Goal: Task Accomplishment & Management: Use online tool/utility

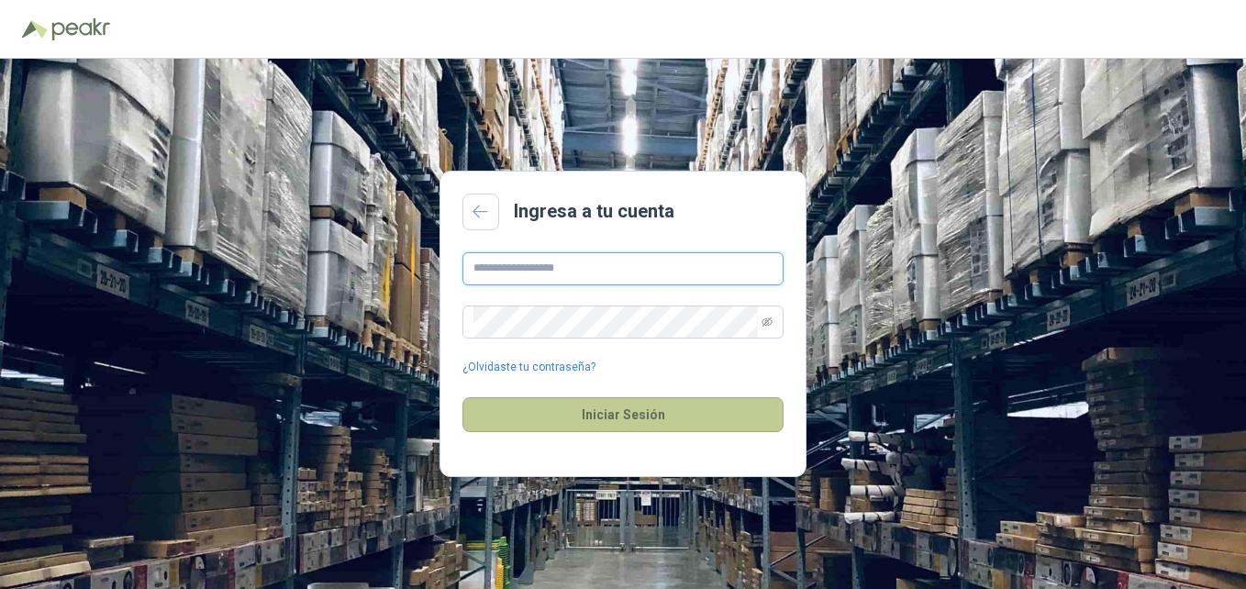
type input "**********"
click at [614, 422] on button "Iniciar Sesión" at bounding box center [622, 414] width 321 height 35
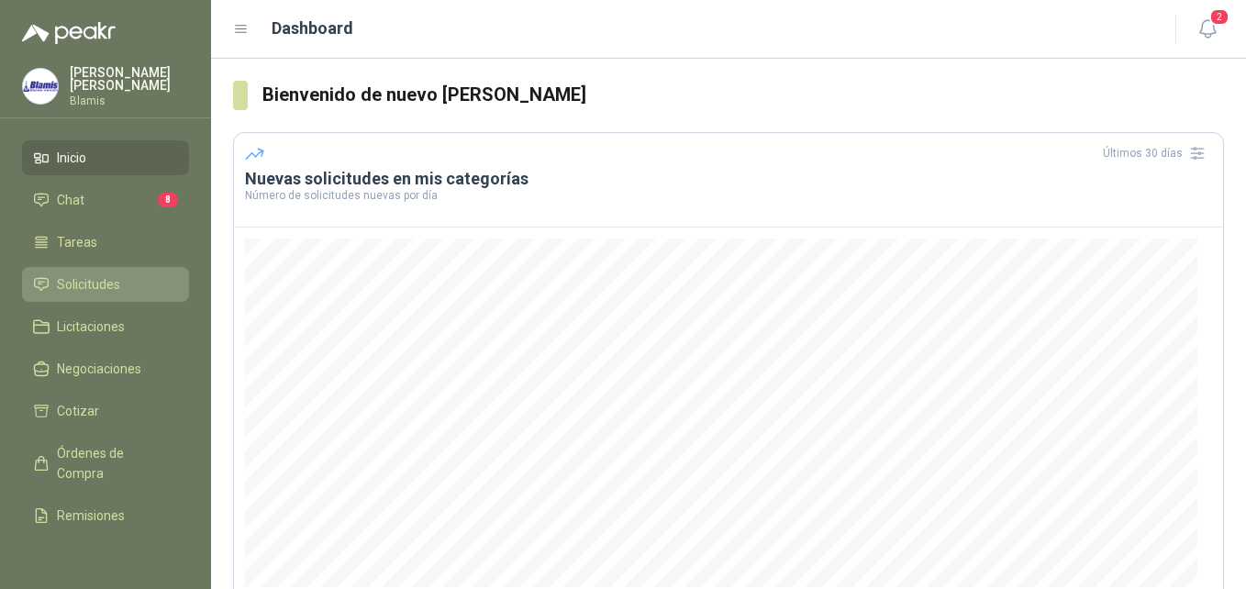
click at [94, 283] on span "Solicitudes" at bounding box center [88, 284] width 63 height 20
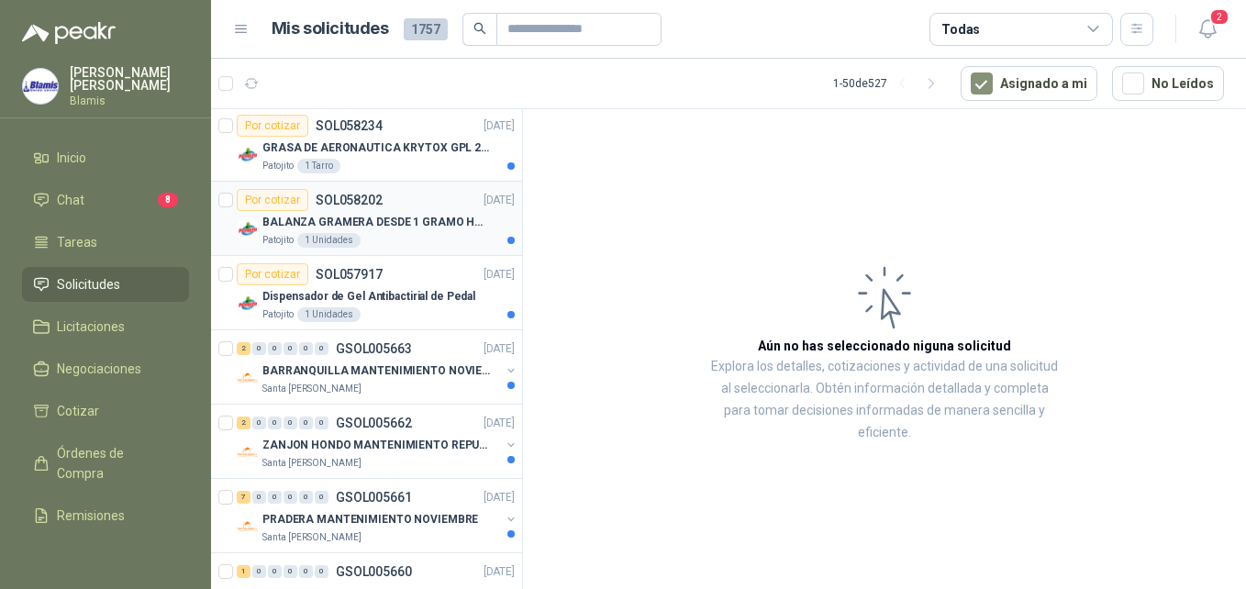
scroll to position [183, 0]
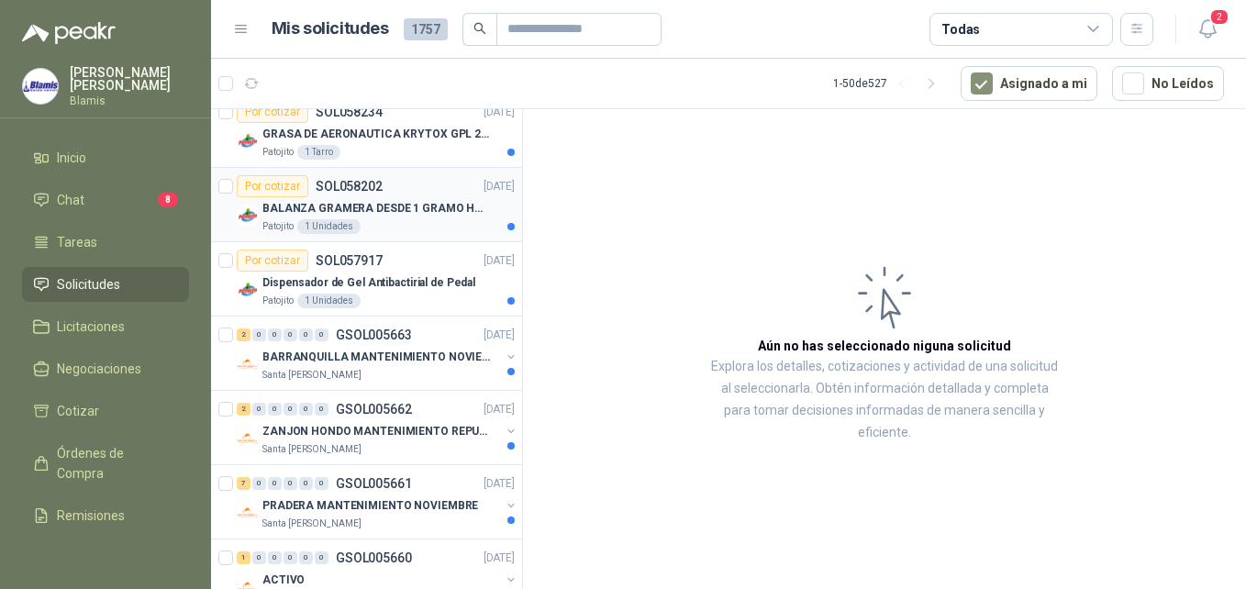
click at [415, 200] on p "BALANZA GRAMERA DESDE 1 GRAMO HASTA 5 GRAMOS" at bounding box center [376, 208] width 228 height 17
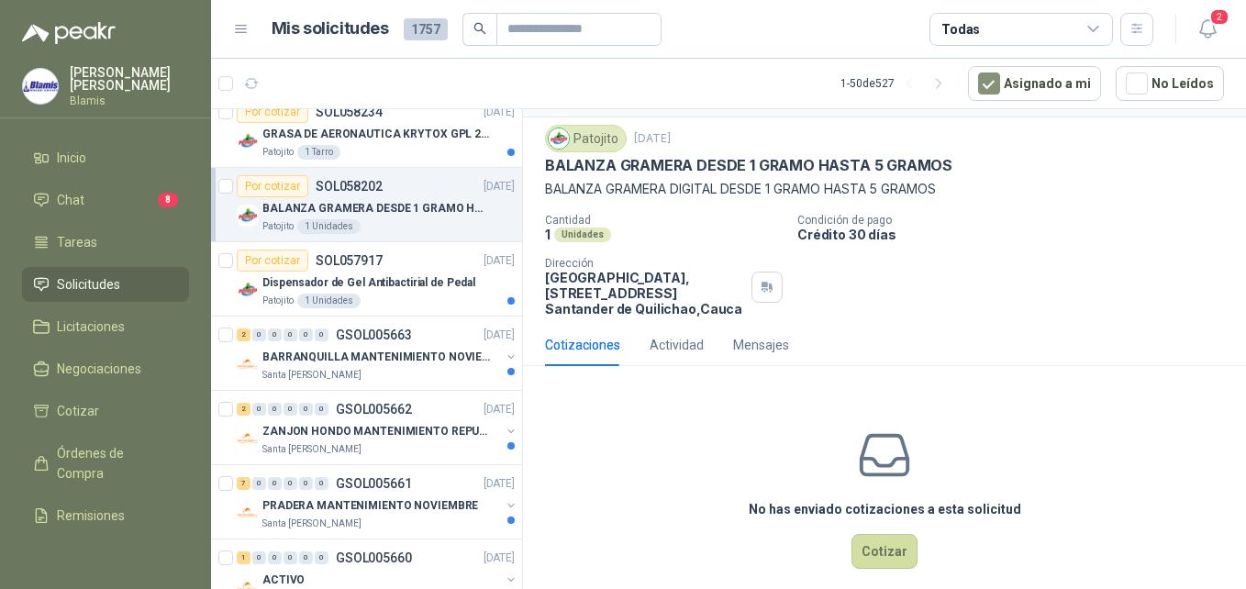
scroll to position [64, 0]
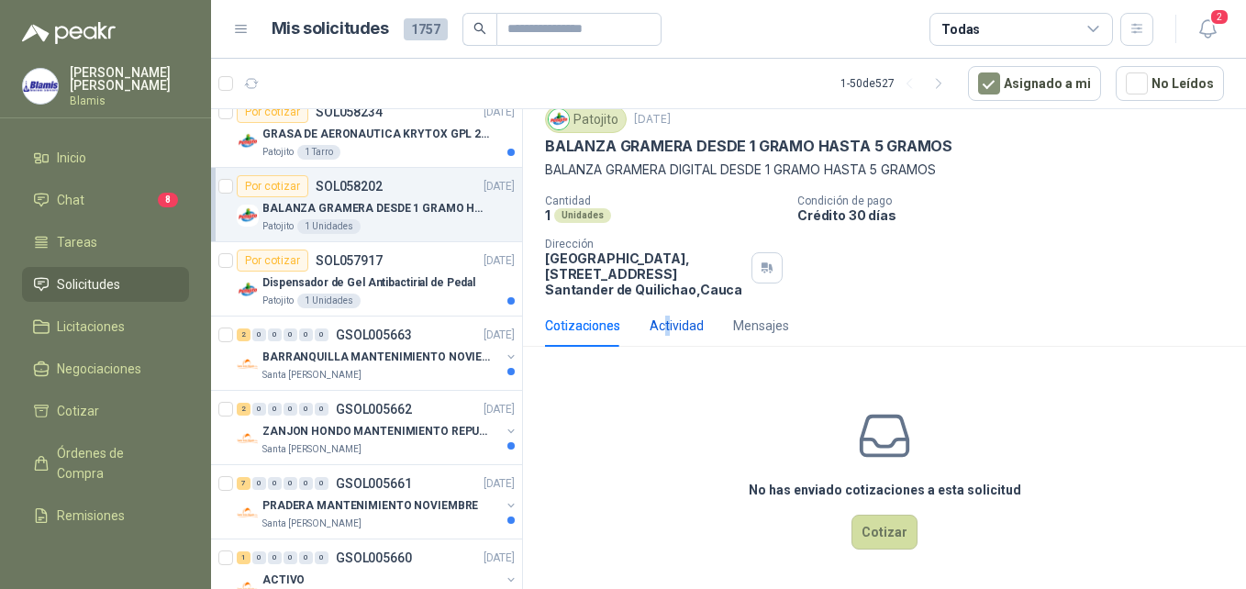
click at [666, 334] on div "Actividad" at bounding box center [677, 326] width 54 height 20
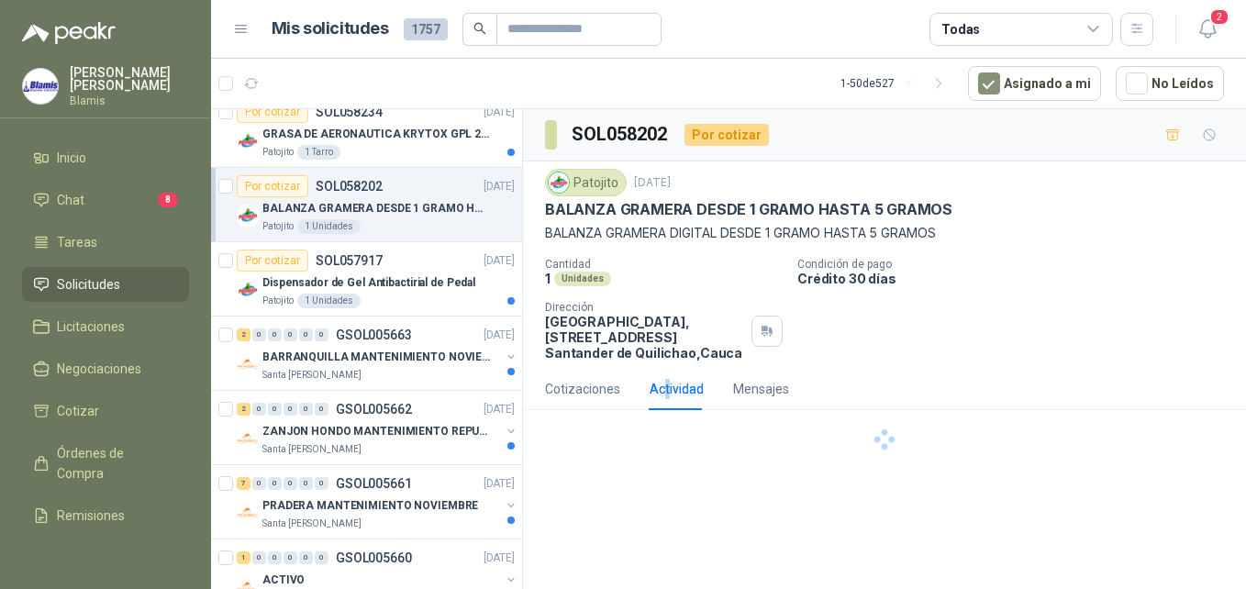
scroll to position [0, 0]
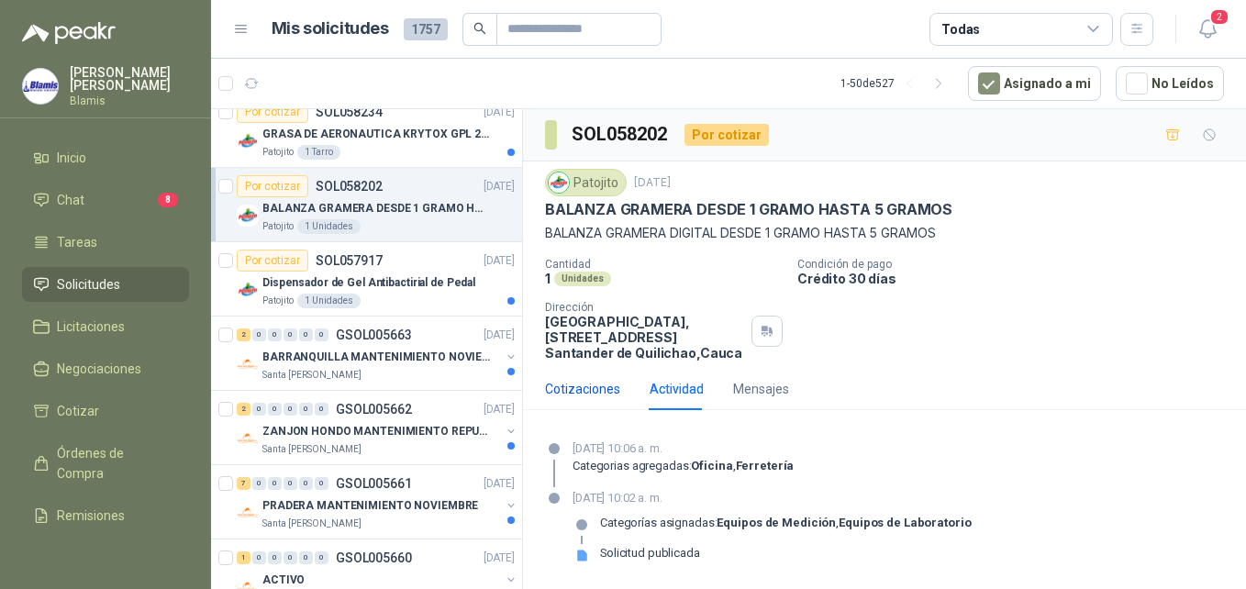
drag, startPoint x: 666, startPoint y: 334, endPoint x: 595, endPoint y: 395, distance: 93.0
click at [595, 395] on div "Cotizaciones" at bounding box center [582, 389] width 75 height 20
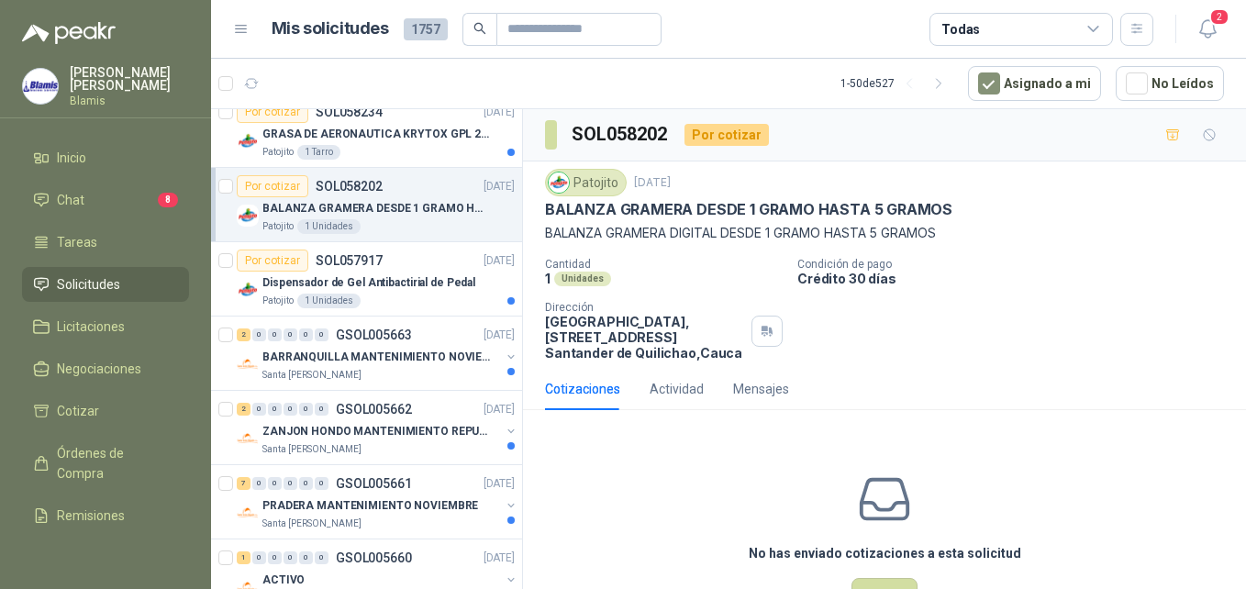
click at [594, 181] on div "Patojito" at bounding box center [586, 183] width 82 height 28
click at [644, 185] on p "[DATE]" at bounding box center [652, 182] width 37 height 17
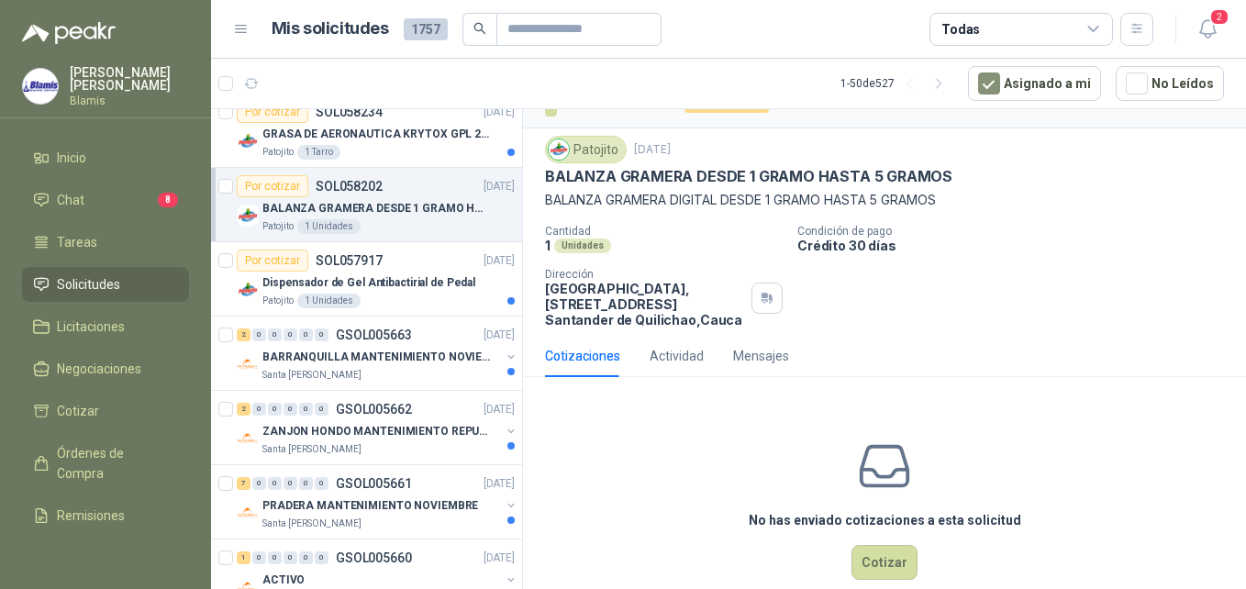
scroll to position [64, 0]
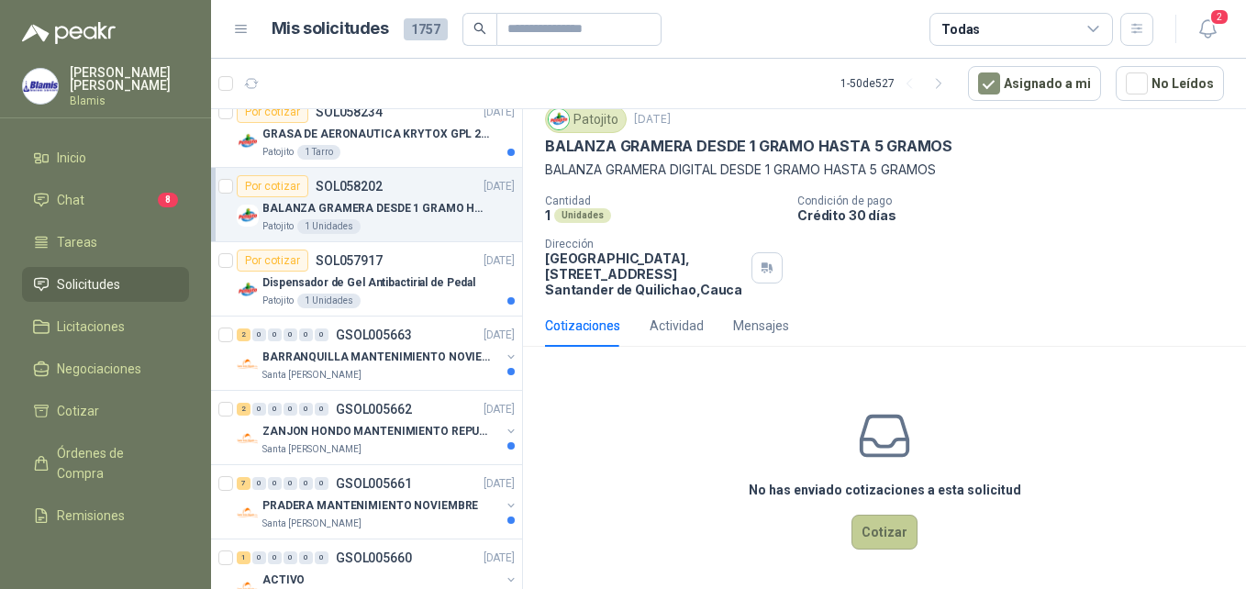
click at [886, 527] on button "Cotizar" at bounding box center [884, 532] width 66 height 35
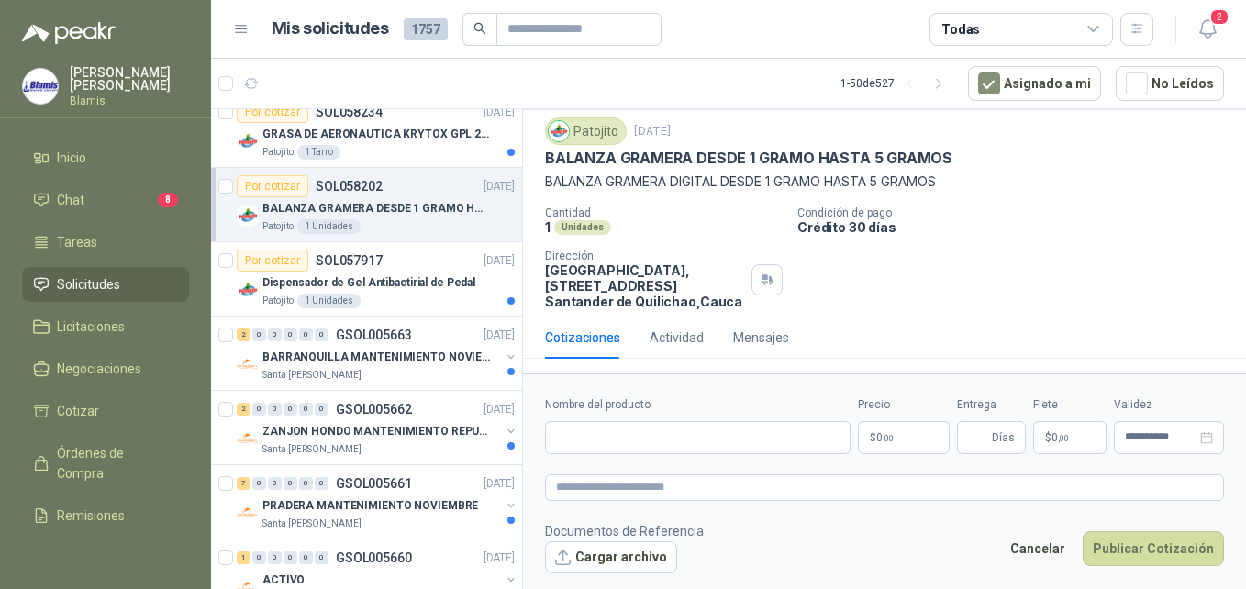
scroll to position [51, 0]
click at [589, 450] on input "Nombre del producto" at bounding box center [698, 437] width 306 height 33
click at [757, 335] on div "Mensajes" at bounding box center [761, 338] width 56 height 20
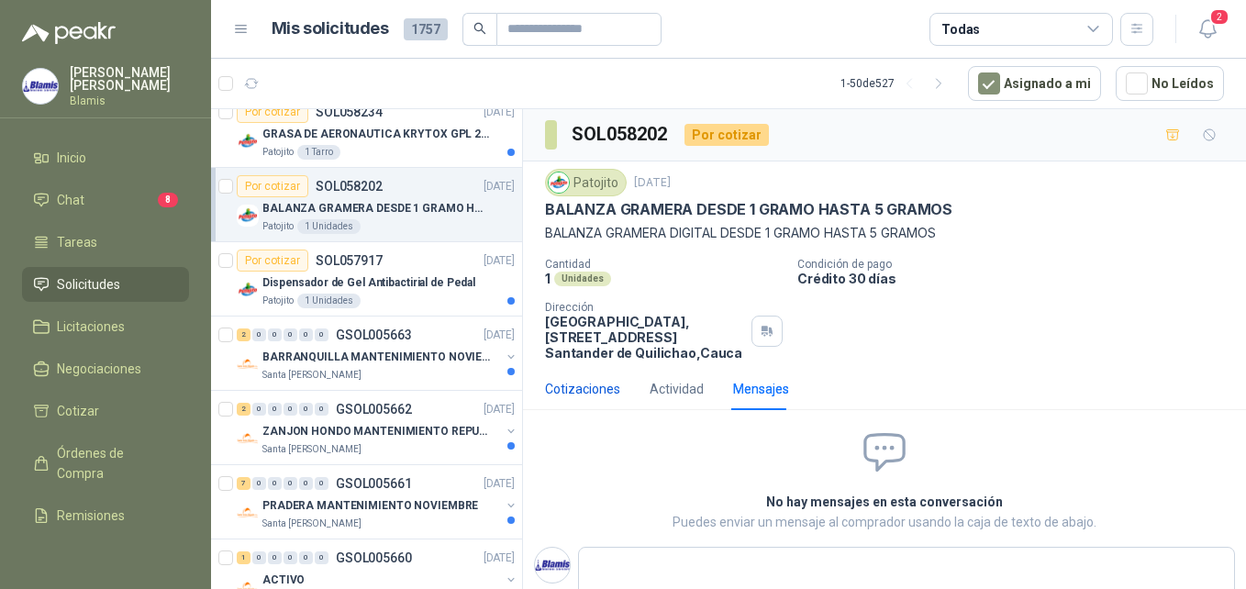
click at [599, 386] on div "Cotizaciones" at bounding box center [582, 389] width 75 height 20
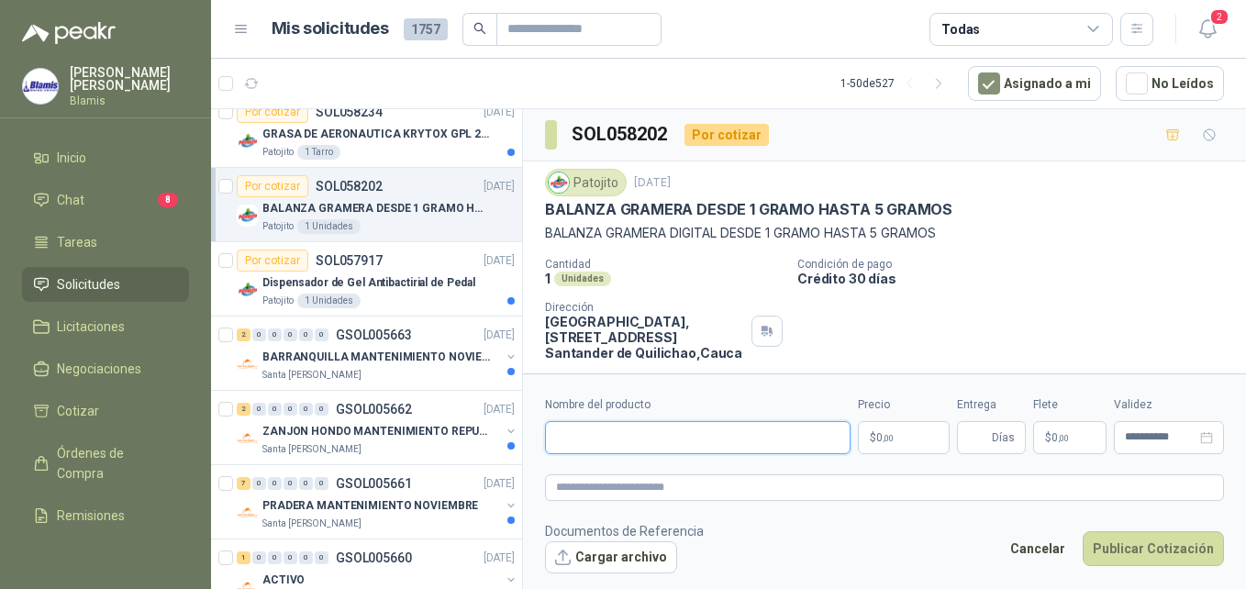
click at [609, 439] on input "Nombre del producto" at bounding box center [698, 437] width 306 height 33
paste input "**********"
type input "**********"
click at [901, 428] on p "$ 0 ,00" at bounding box center [904, 437] width 92 height 33
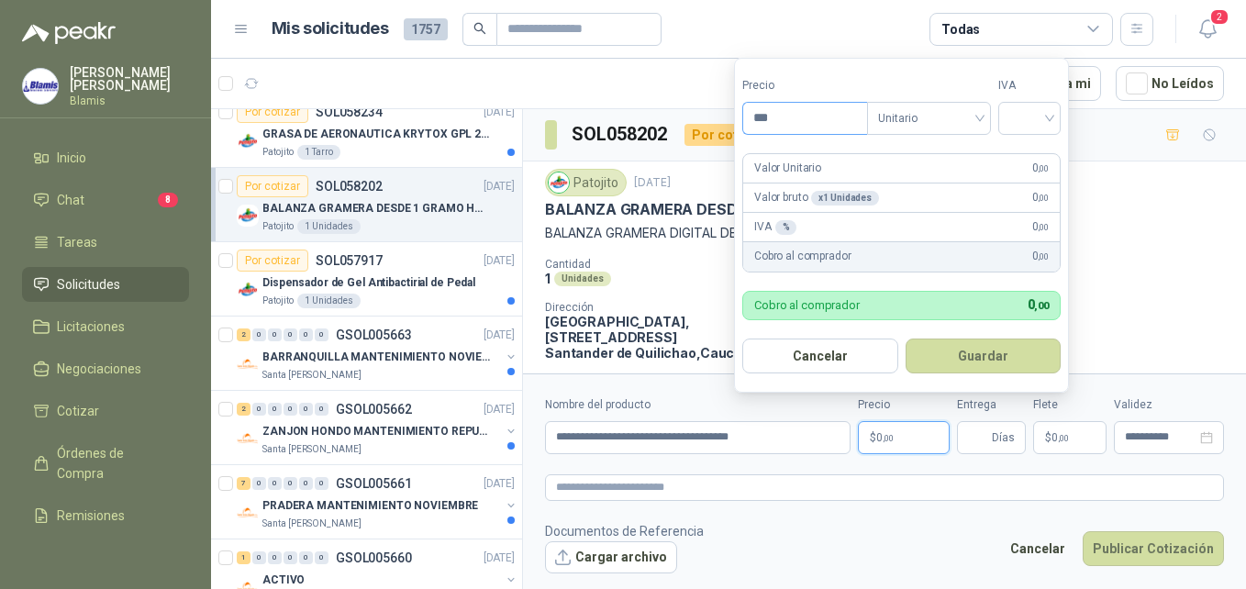
click at [803, 111] on input "***" at bounding box center [805, 118] width 124 height 31
type input "**********"
click at [1054, 230] on div "IVA % 0 ,00" at bounding box center [901, 227] width 317 height 29
click at [787, 228] on div "%" at bounding box center [786, 227] width 22 height 15
click at [767, 226] on p "IVA %" at bounding box center [775, 226] width 42 height 17
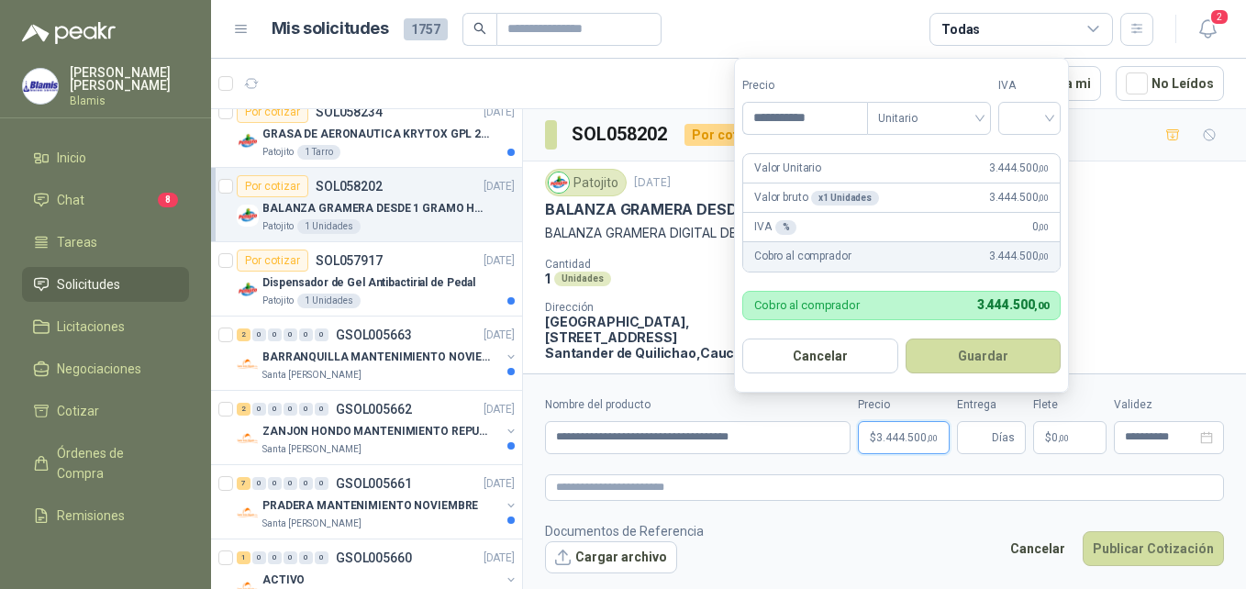
drag, startPoint x: 767, startPoint y: 226, endPoint x: 813, endPoint y: 225, distance: 45.9
click at [813, 225] on div "IVA % 0 ,00" at bounding box center [901, 227] width 317 height 29
click at [1050, 122] on input "search" at bounding box center [1029, 117] width 40 height 28
click at [1045, 166] on div "19%" at bounding box center [1034, 155] width 56 height 29
click at [944, 361] on button "Guardar" at bounding box center [986, 356] width 158 height 35
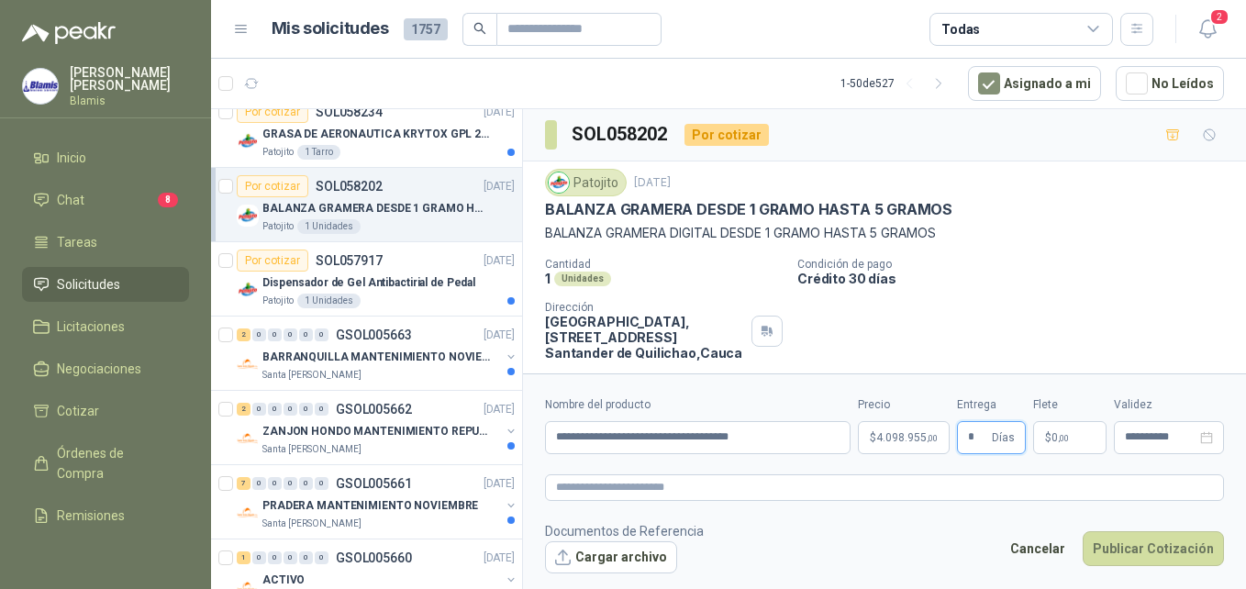
type input "*"
click at [1073, 442] on p "$ 0 ,00" at bounding box center [1069, 437] width 73 height 33
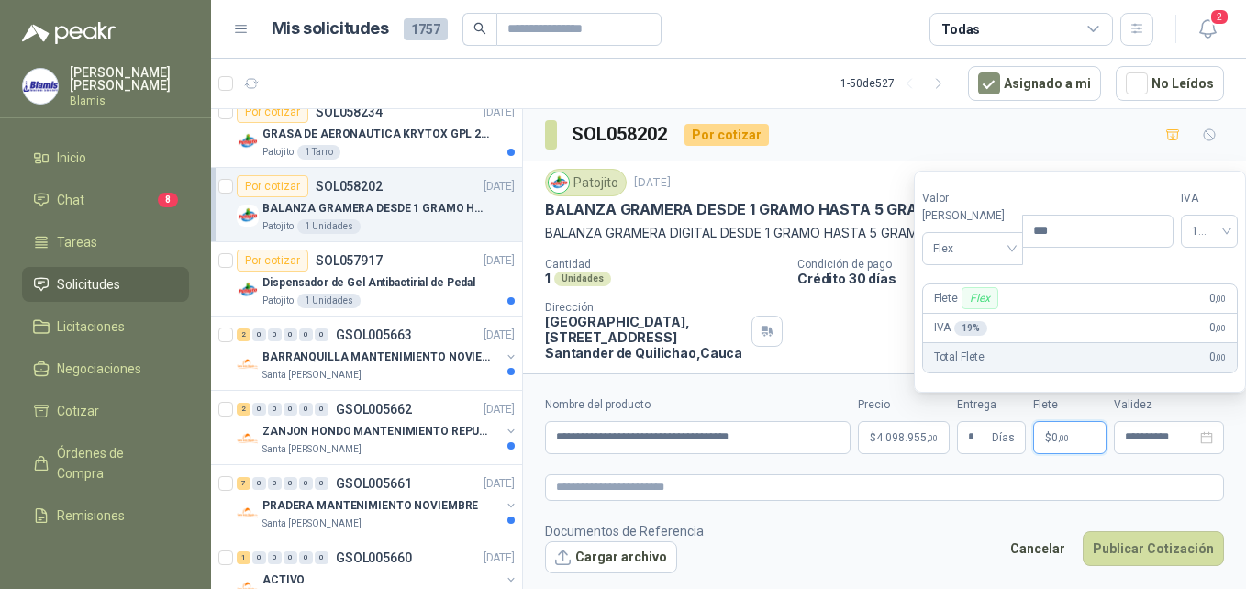
click at [1110, 207] on label "Precio" at bounding box center [1097, 198] width 150 height 17
click at [1110, 216] on input "***" at bounding box center [1097, 231] width 149 height 31
click at [983, 365] on p "Total Flete" at bounding box center [959, 357] width 50 height 17
click at [1062, 476] on textarea at bounding box center [884, 487] width 679 height 27
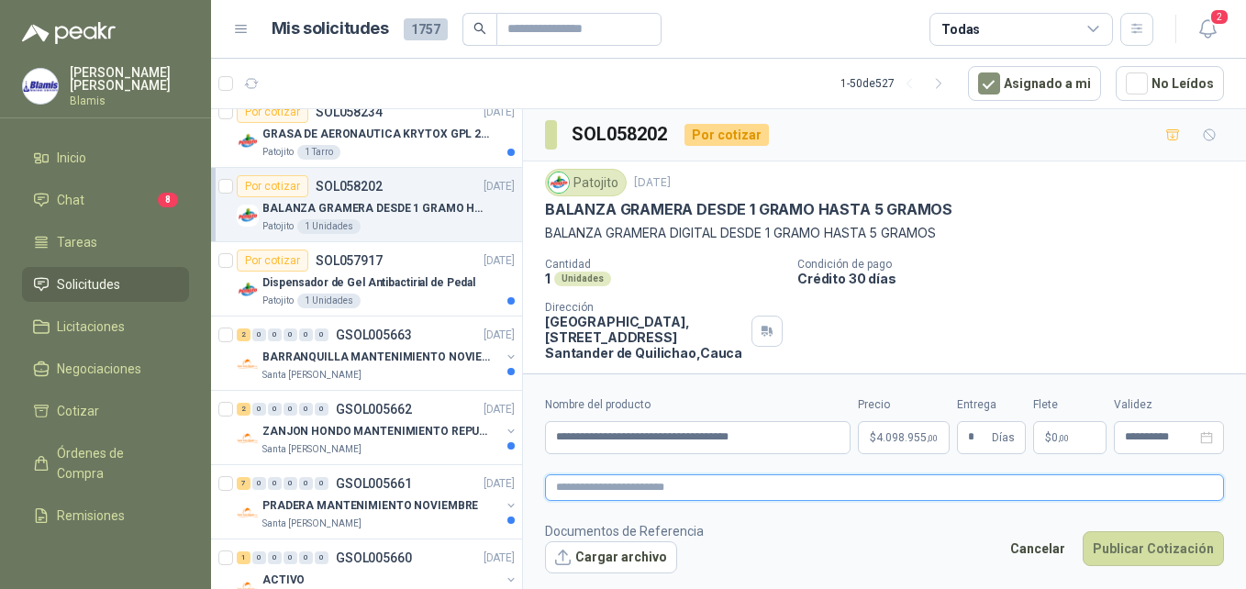
paste textarea "**********"
type textarea "**********"
click at [601, 561] on button "Cargar archivo" at bounding box center [611, 557] width 132 height 33
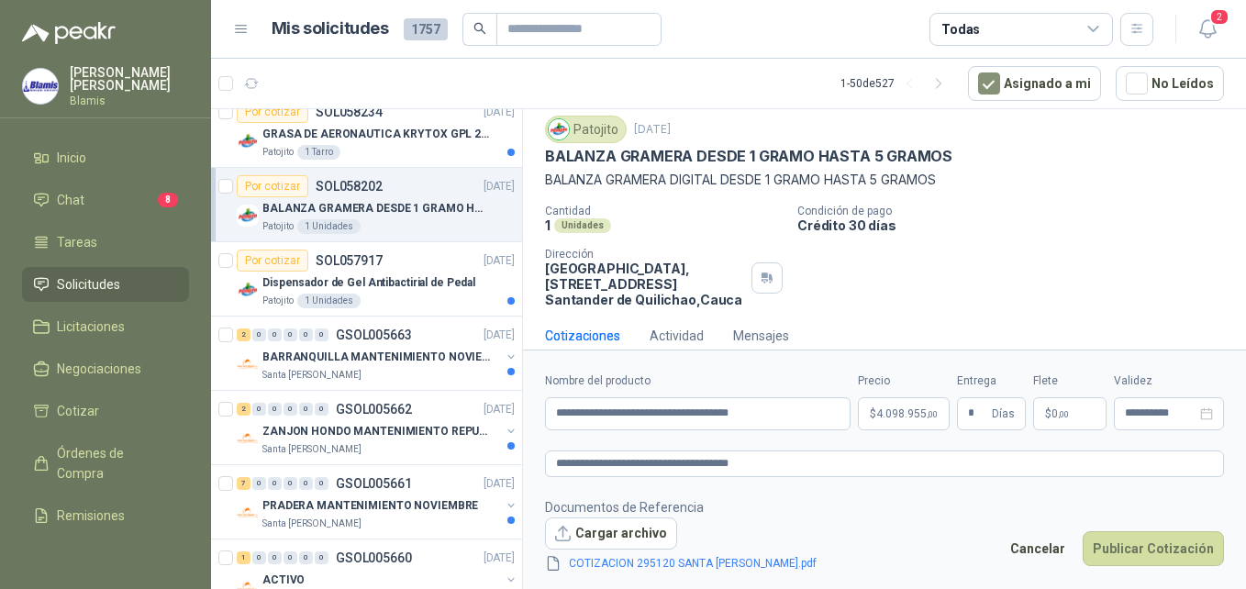
scroll to position [75, 0]
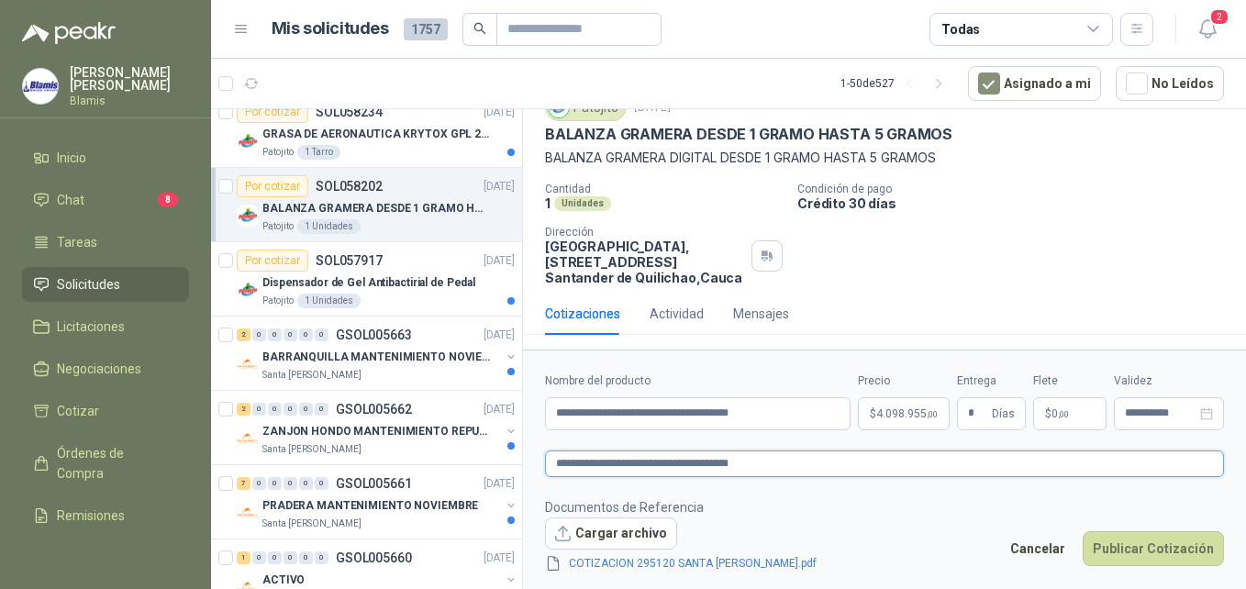
click at [797, 461] on textarea "**********" at bounding box center [884, 463] width 679 height 27
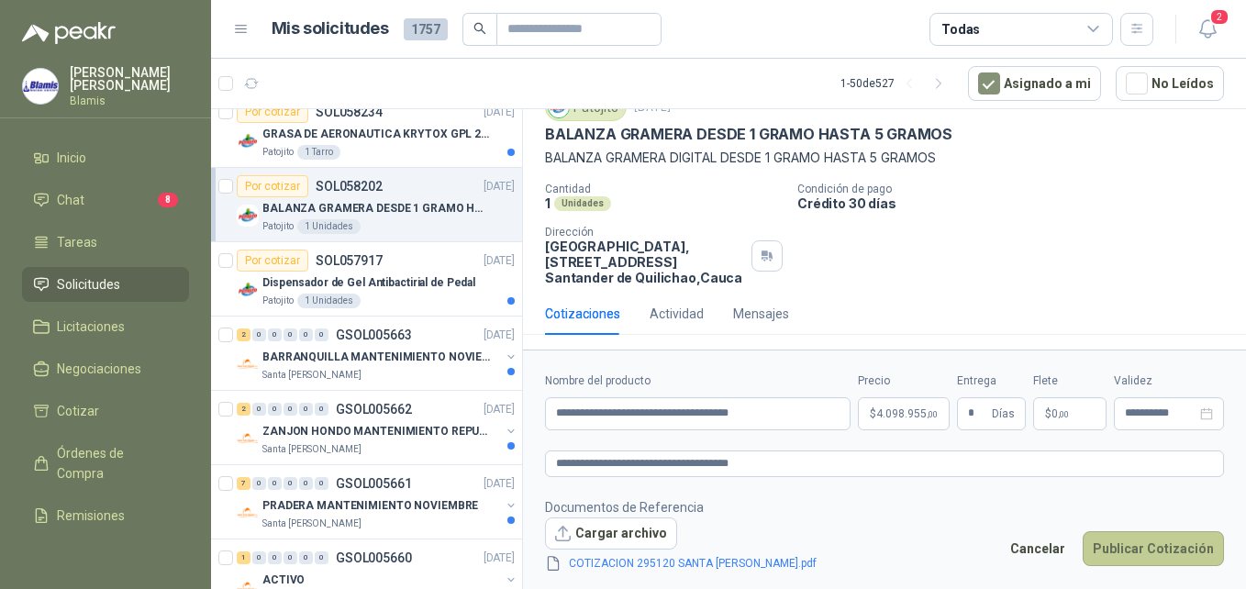
click at [1172, 555] on button "Publicar Cotización" at bounding box center [1153, 548] width 141 height 35
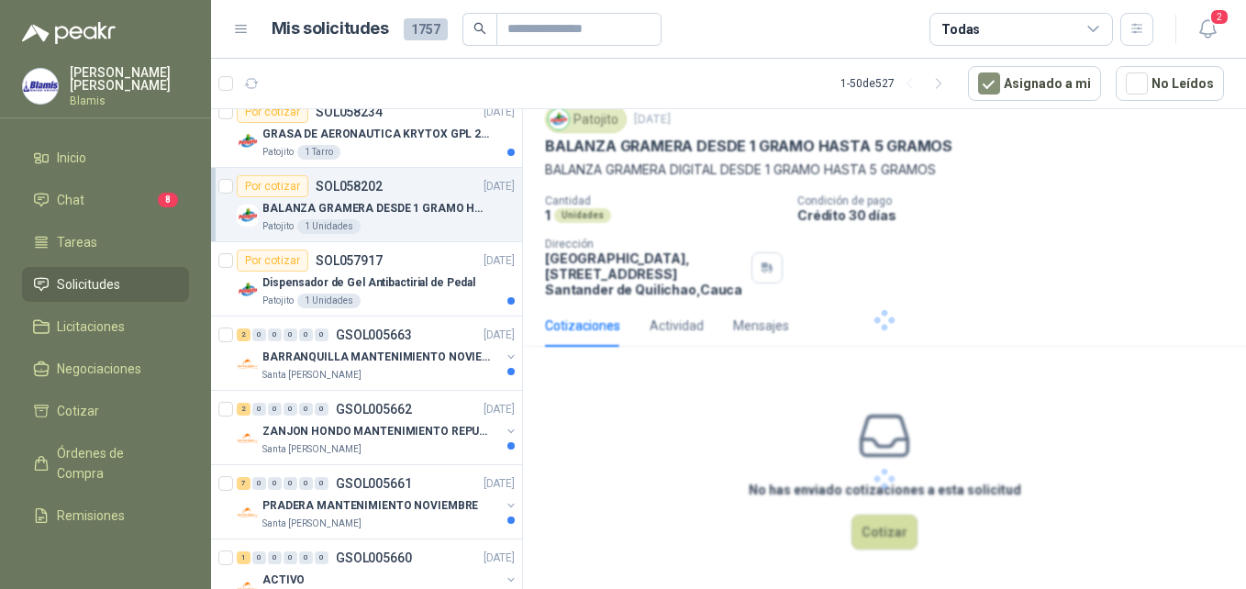
scroll to position [0, 0]
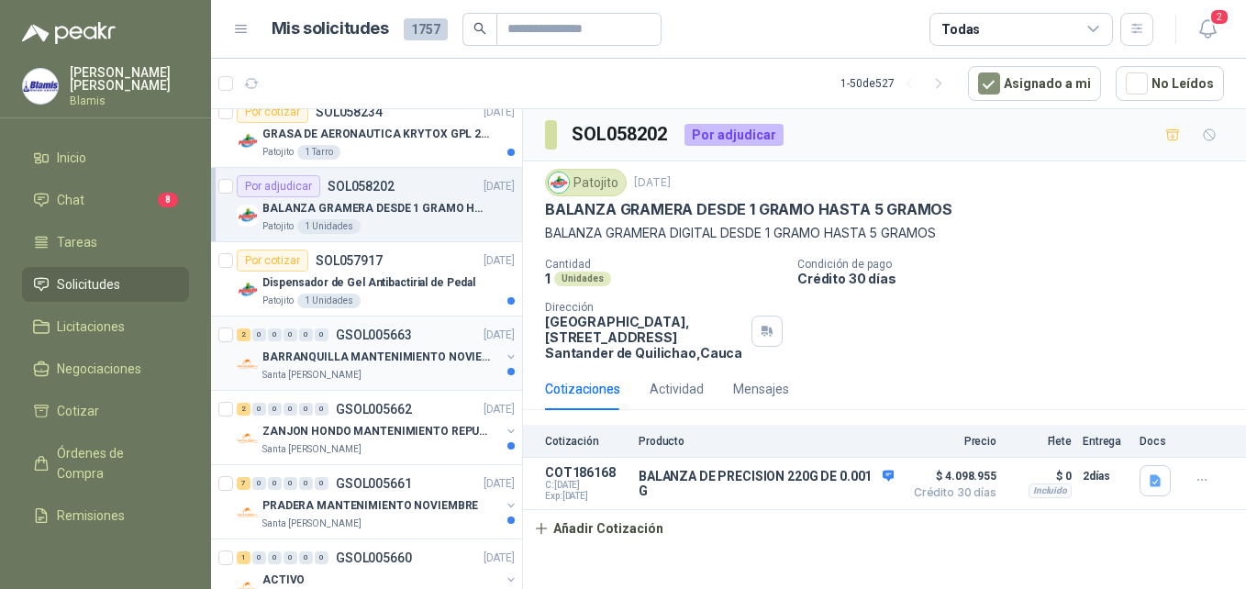
click at [406, 338] on p "GSOL005663" at bounding box center [374, 334] width 76 height 13
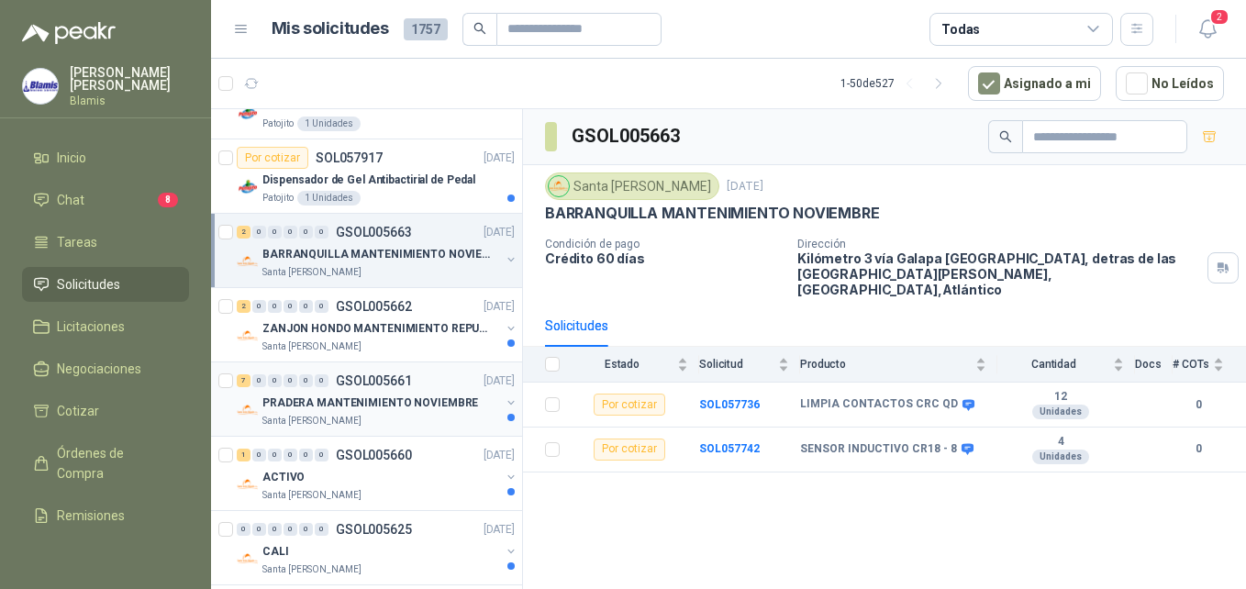
scroll to position [367, 0]
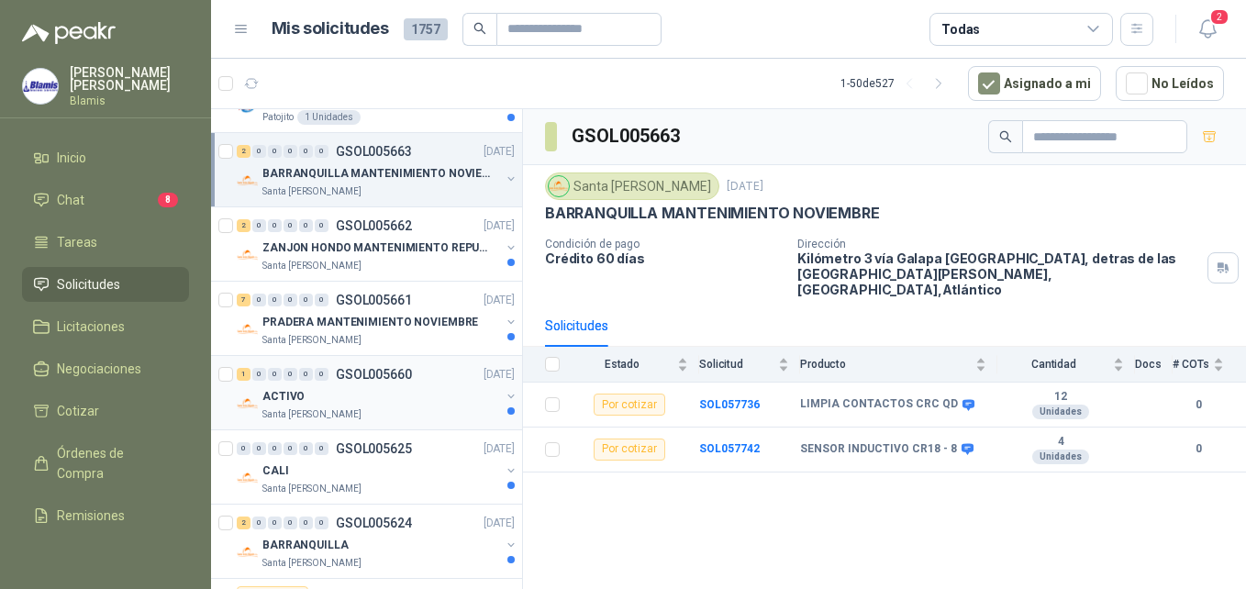
click at [340, 395] on div "ACTIVO" at bounding box center [381, 396] width 238 height 22
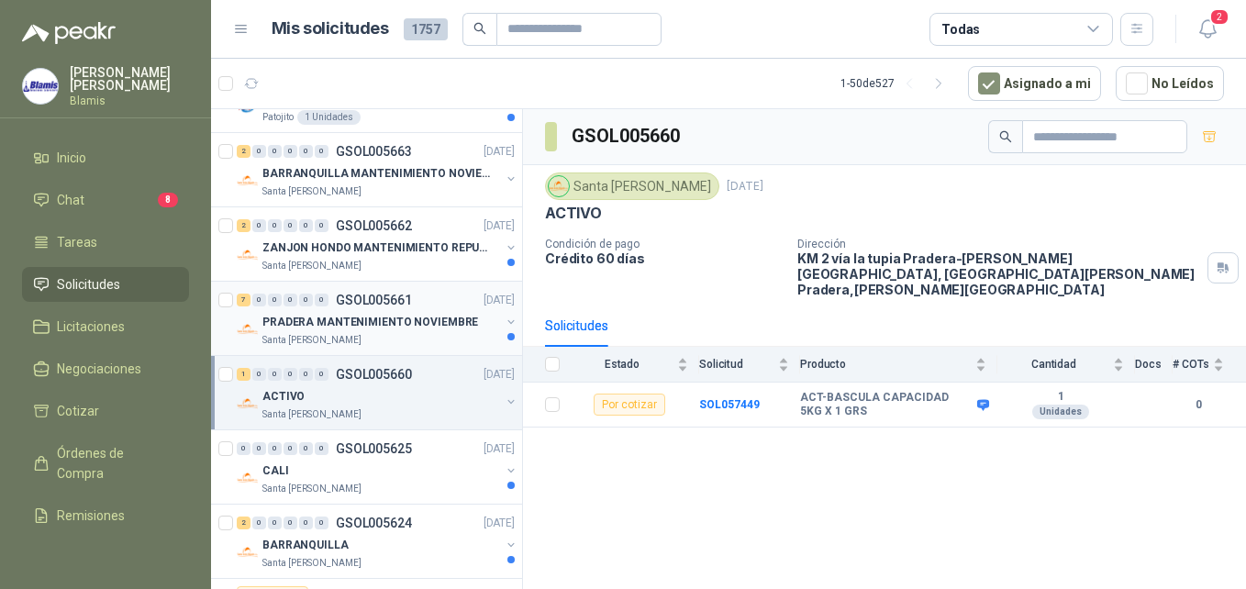
click at [350, 338] on div "Santa [PERSON_NAME]" at bounding box center [381, 340] width 238 height 15
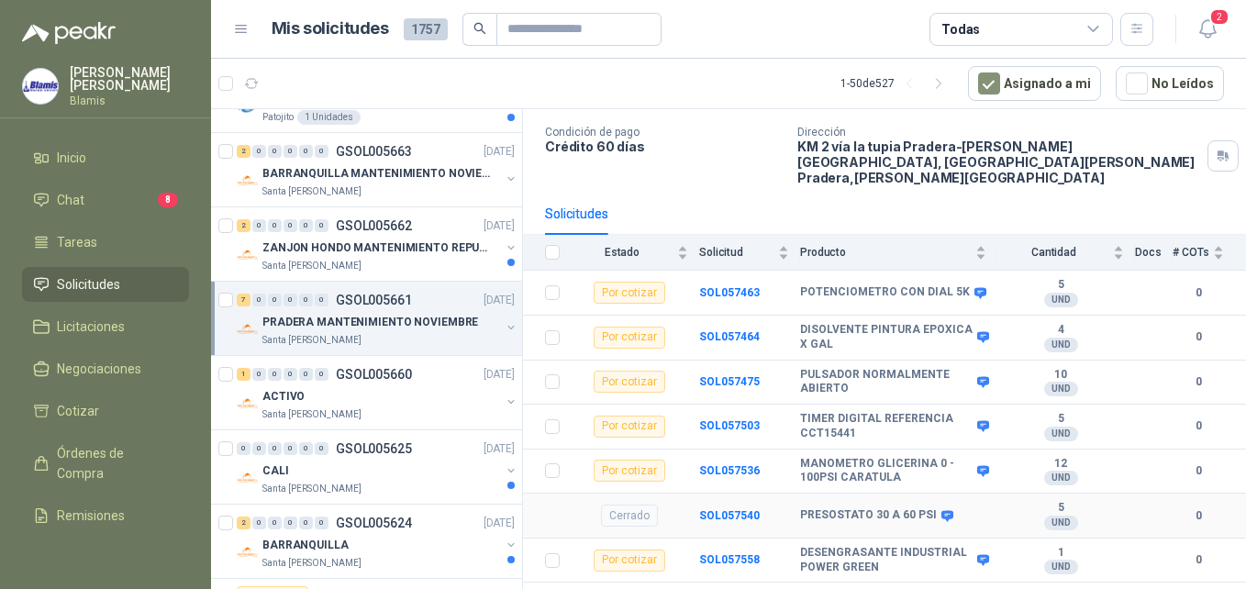
scroll to position [128, 0]
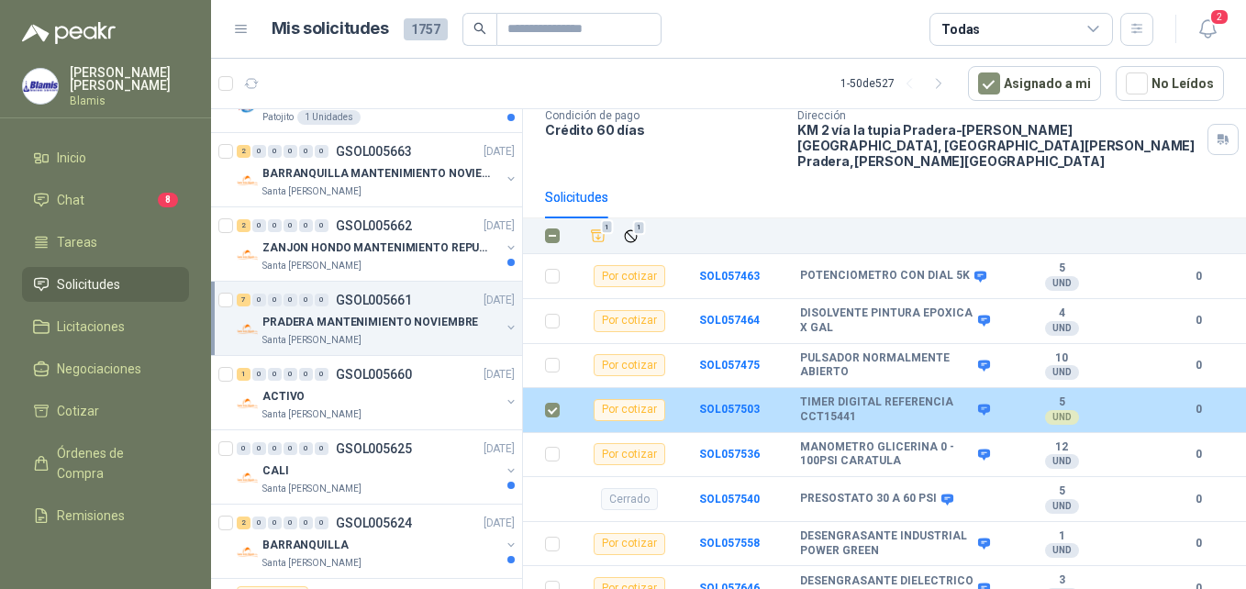
click at [880, 398] on b "TIMER DIGITAL REFERENCIA CCT15441" at bounding box center [886, 409] width 173 height 28
click at [618, 399] on div "Por cotizar" at bounding box center [630, 410] width 72 height 22
click at [732, 405] on td "SOL057503" at bounding box center [749, 410] width 101 height 45
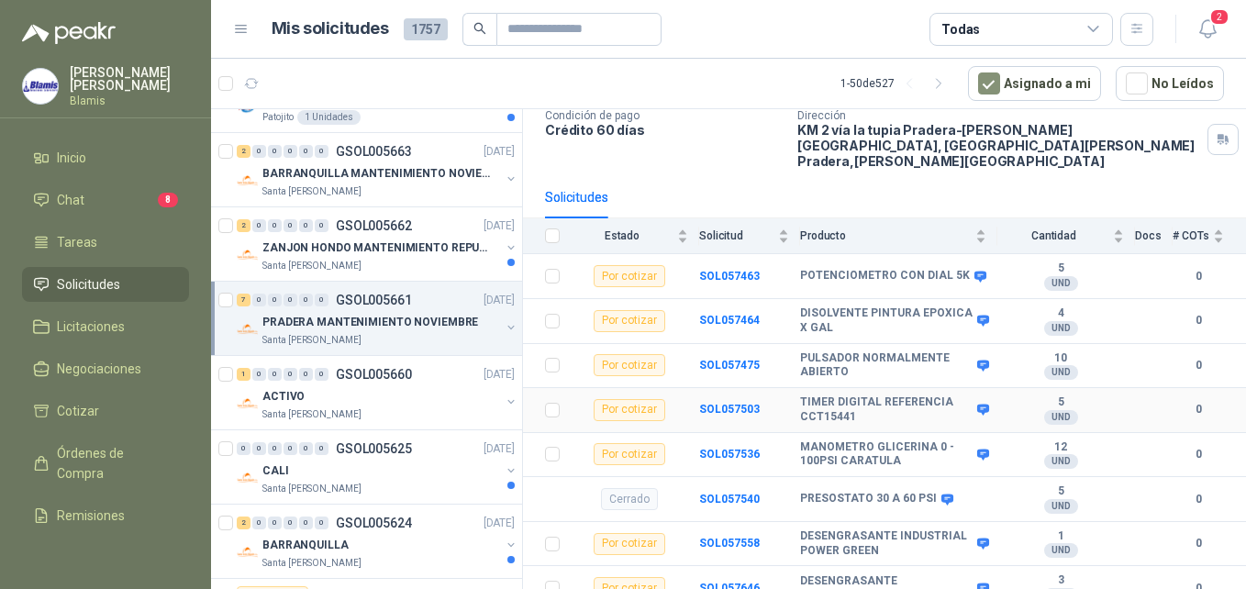
click at [628, 399] on div "Por cotizar" at bounding box center [630, 410] width 72 height 22
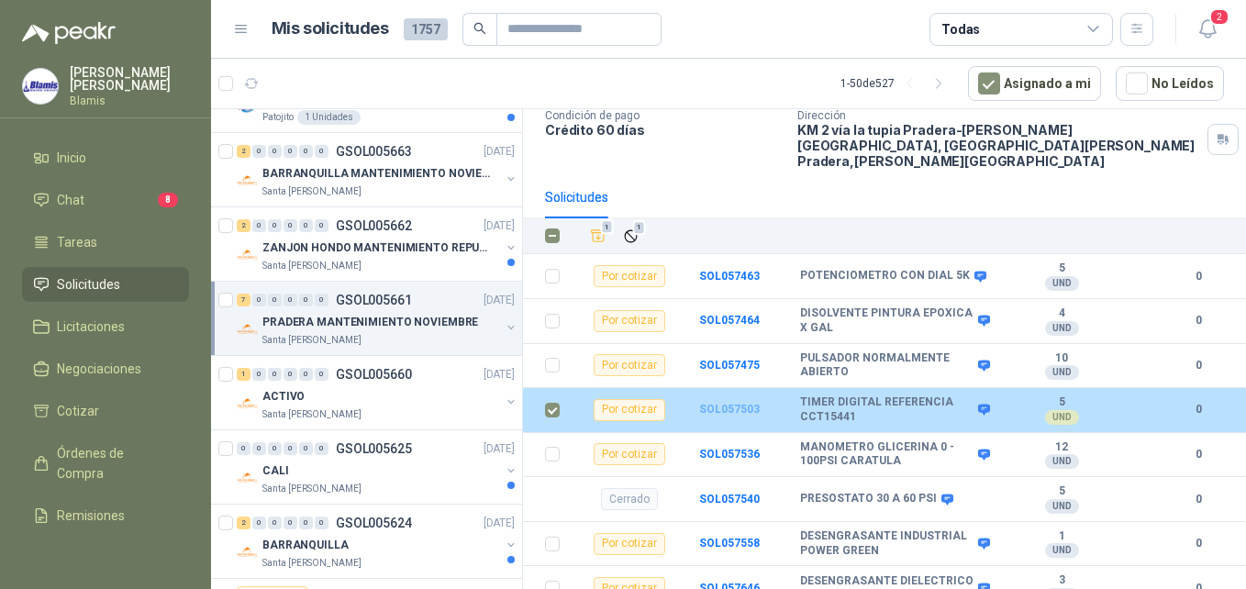
click at [728, 403] on b "SOL057503" at bounding box center [729, 409] width 61 height 13
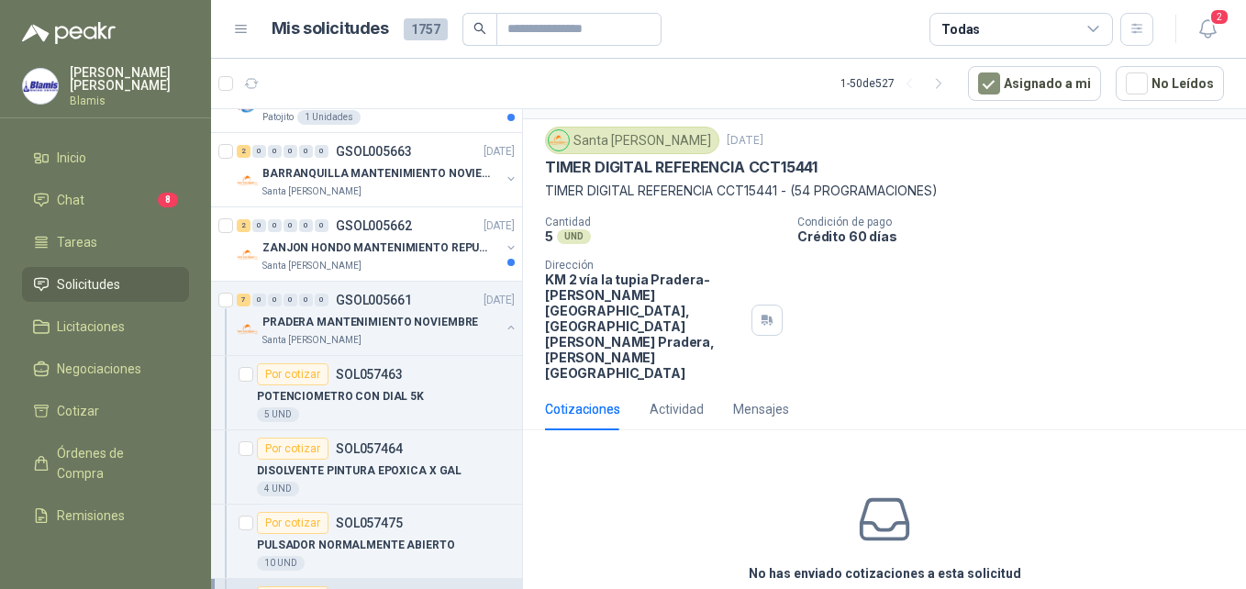
scroll to position [64, 0]
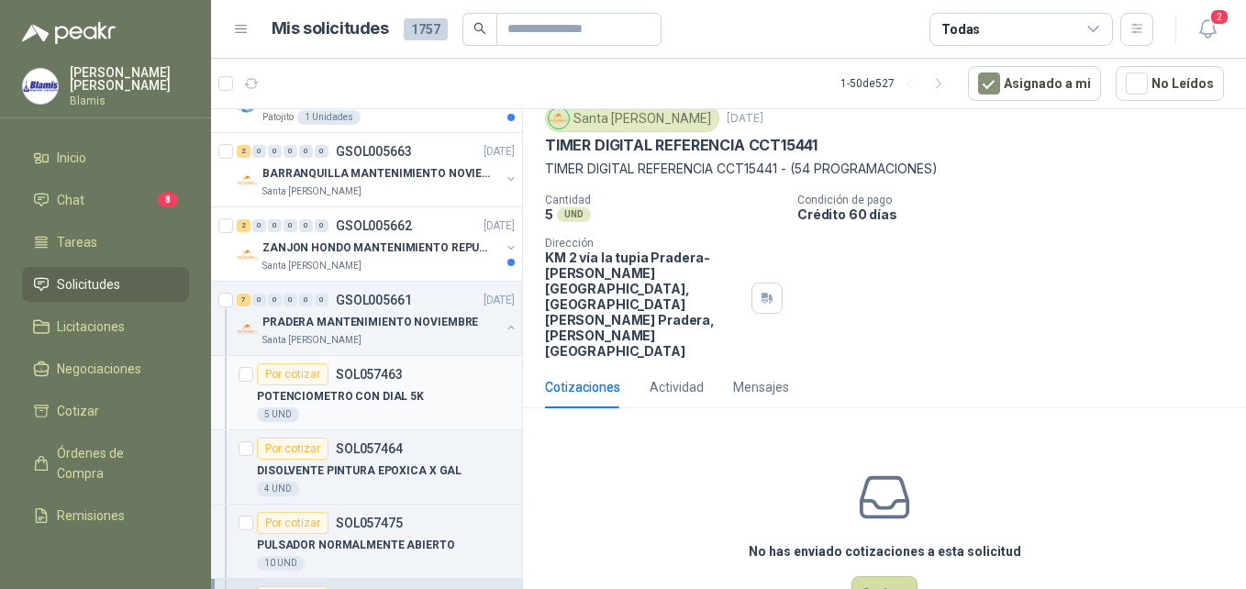
click at [381, 384] on div "Por cotizar SOL057463" at bounding box center [330, 374] width 146 height 22
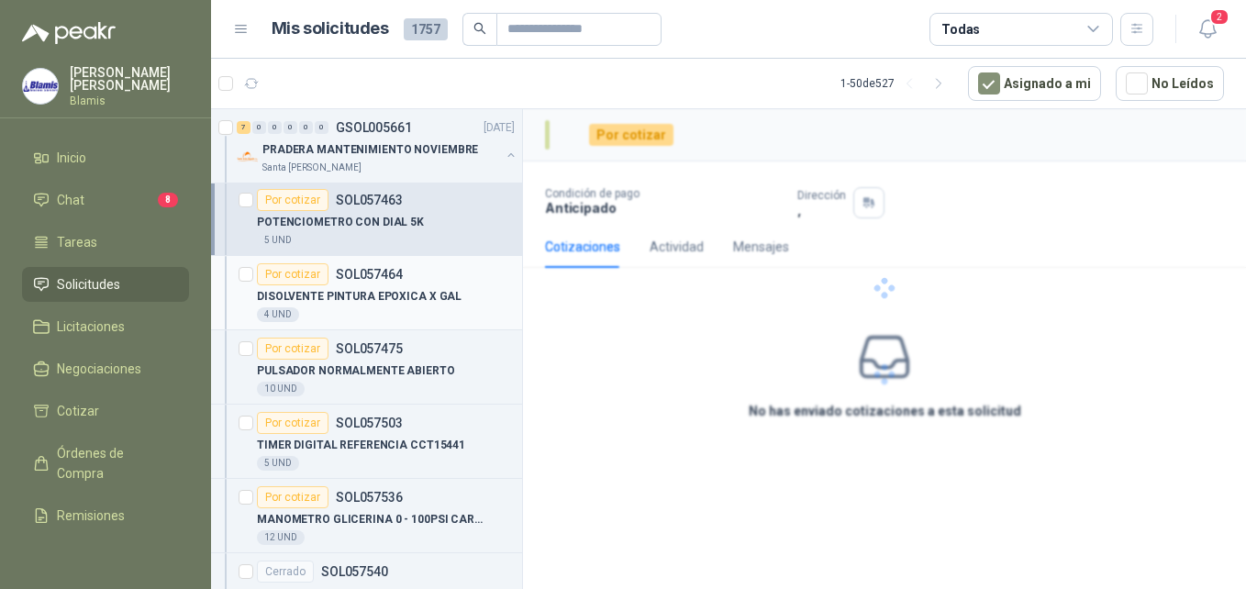
scroll to position [550, 0]
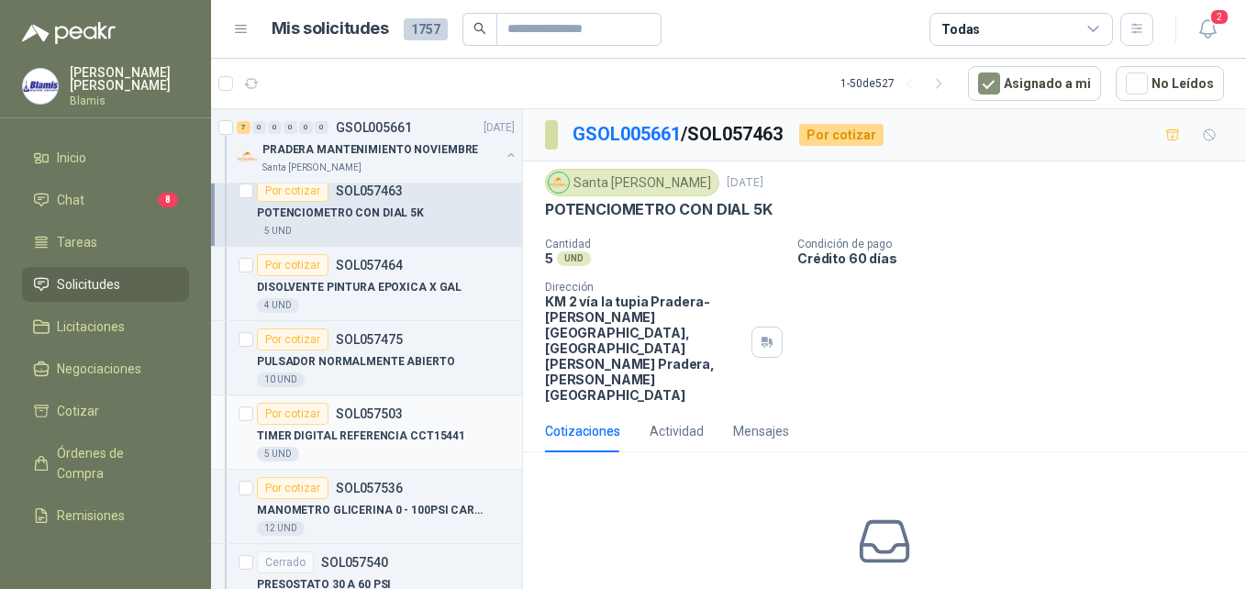
click at [382, 447] on div "5 UND" at bounding box center [386, 454] width 258 height 15
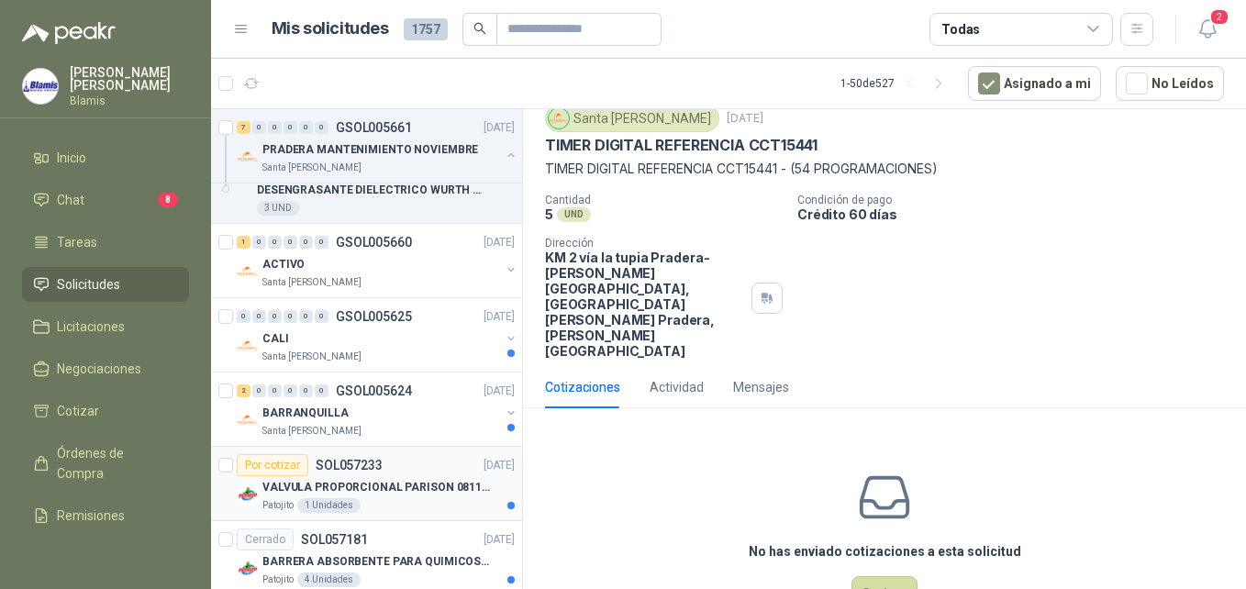
scroll to position [1101, 0]
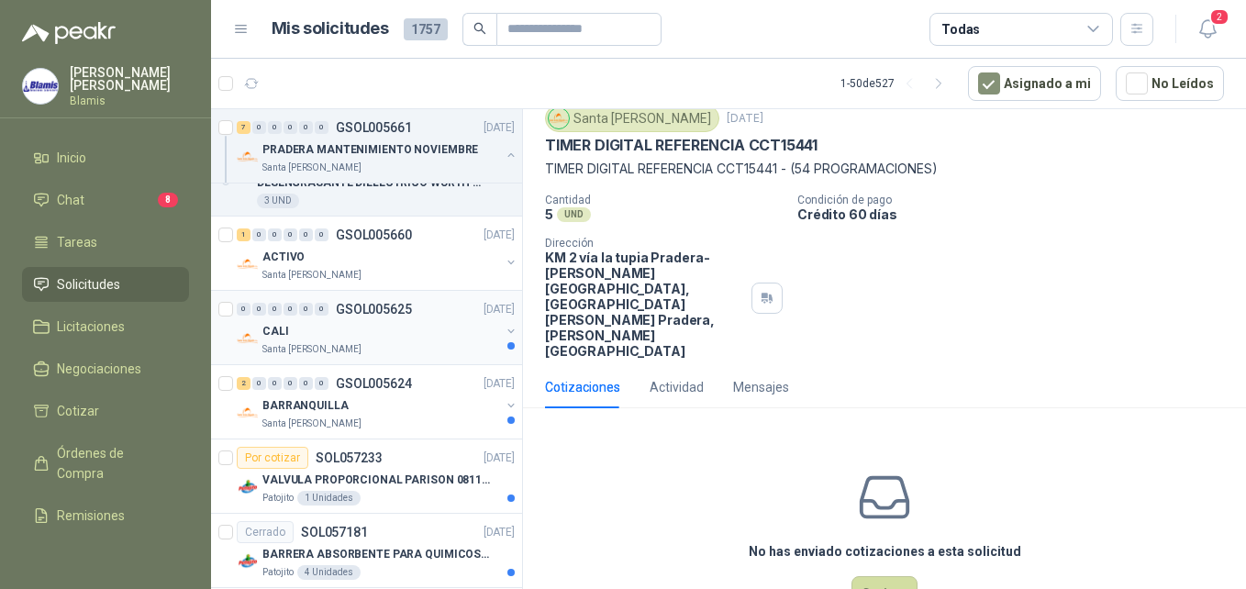
click at [296, 328] on div "CALI" at bounding box center [381, 331] width 238 height 22
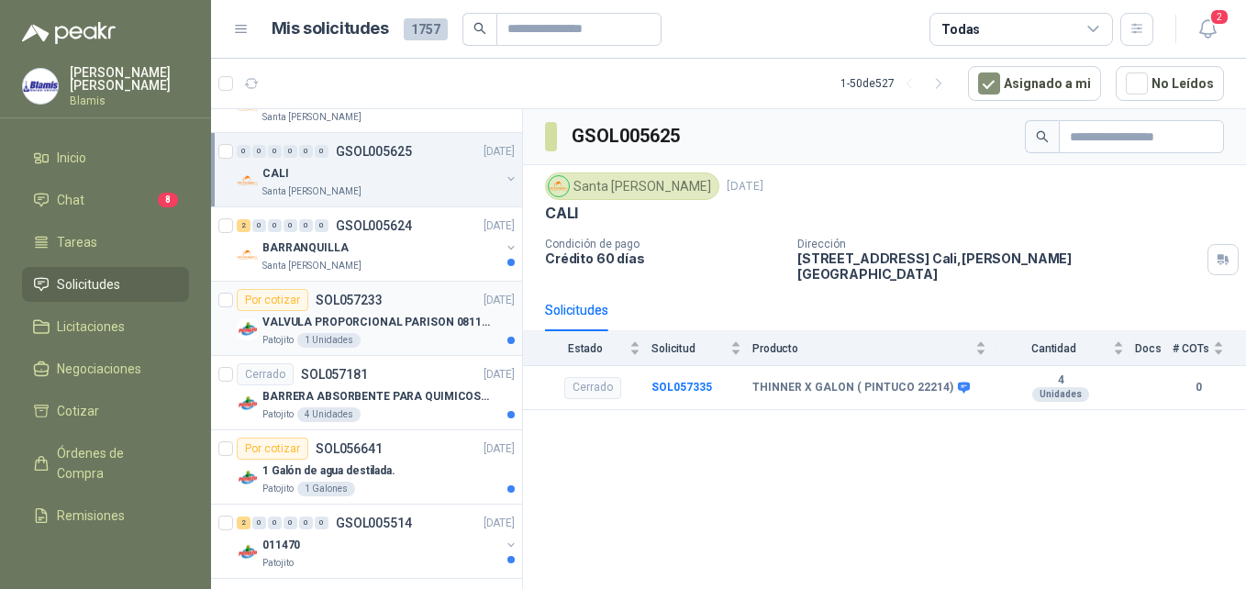
scroll to position [1284, 0]
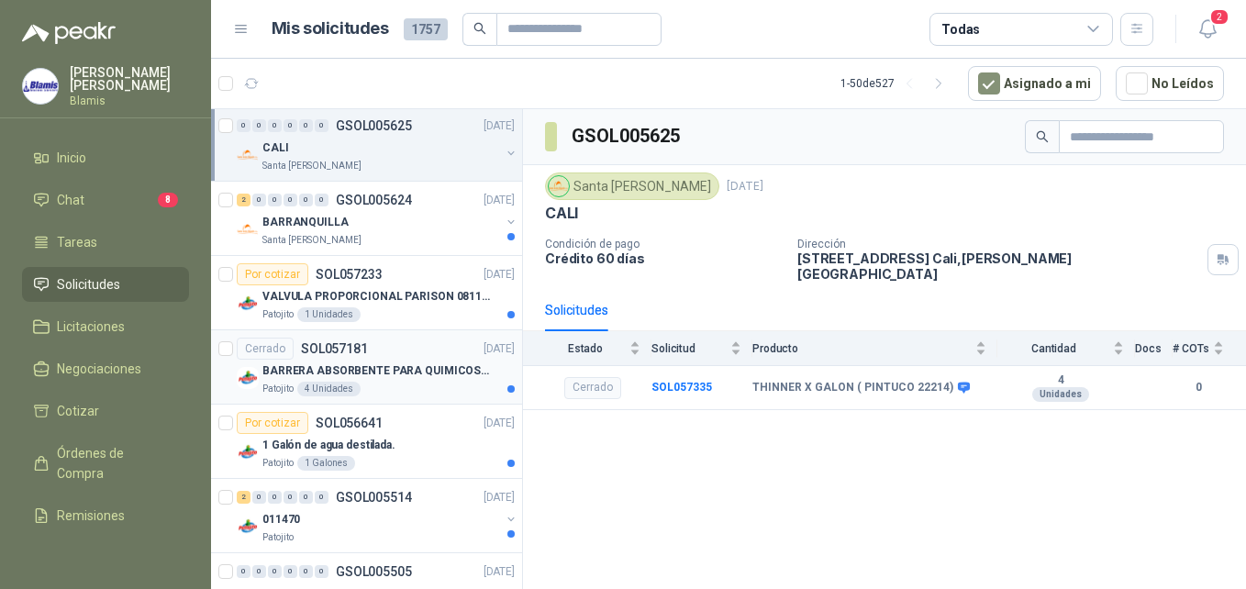
click at [388, 352] on div "Cerrado SOL057181 [DATE]" at bounding box center [376, 349] width 278 height 22
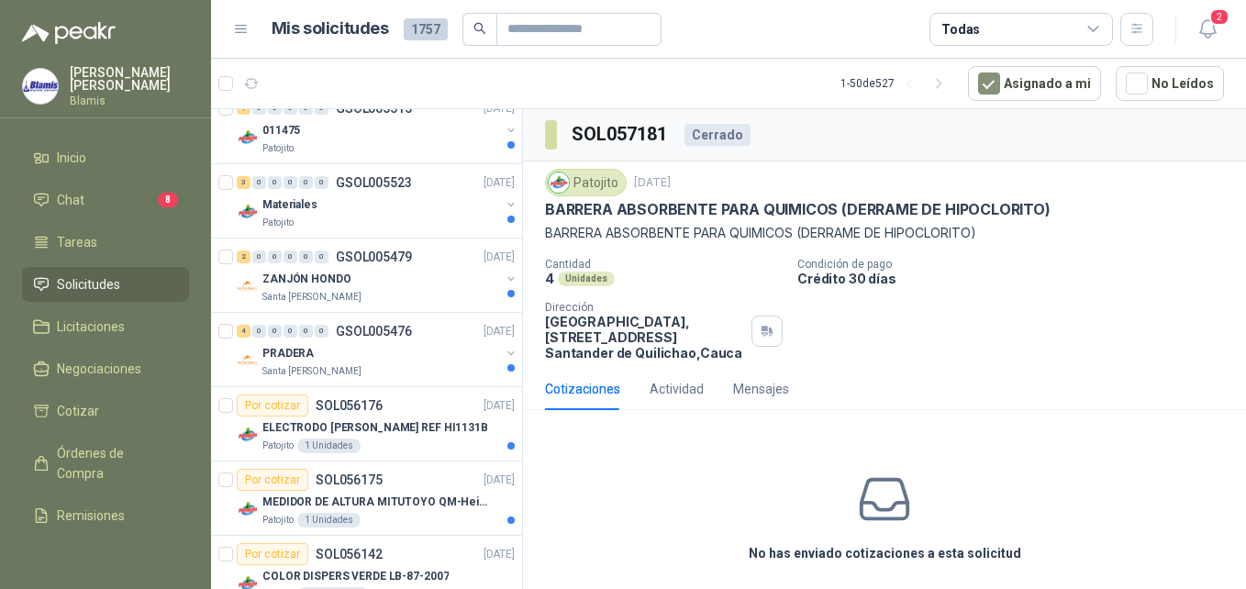
scroll to position [1835, 0]
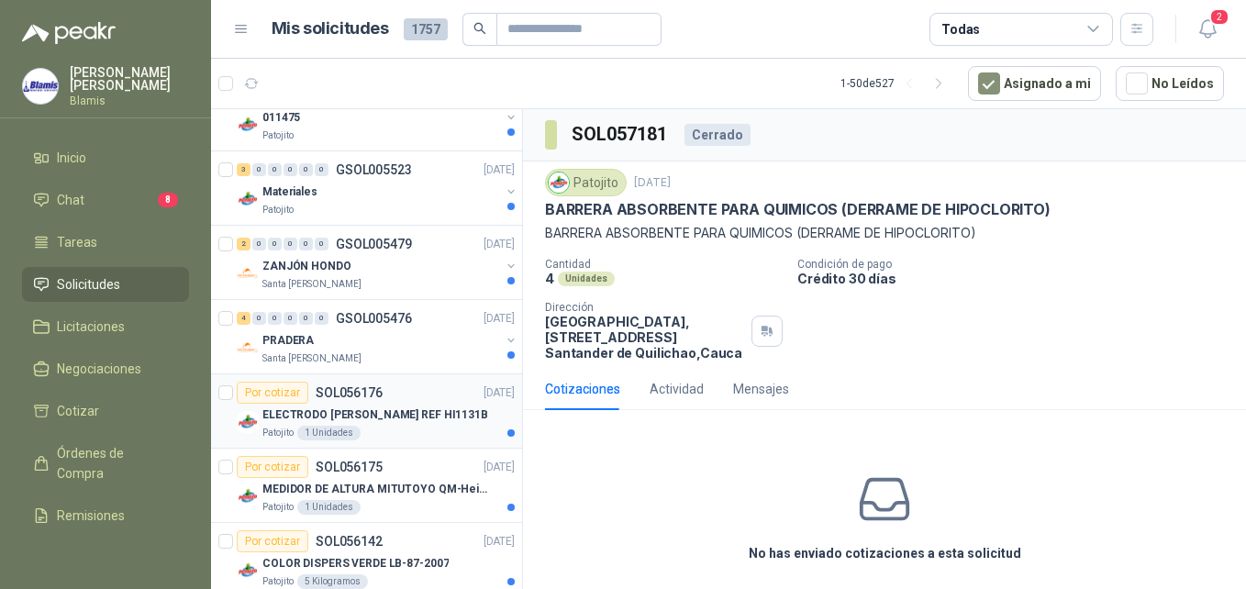
click at [372, 417] on p "ELECTRODO [PERSON_NAME] REF HI1131B" at bounding box center [375, 414] width 226 height 17
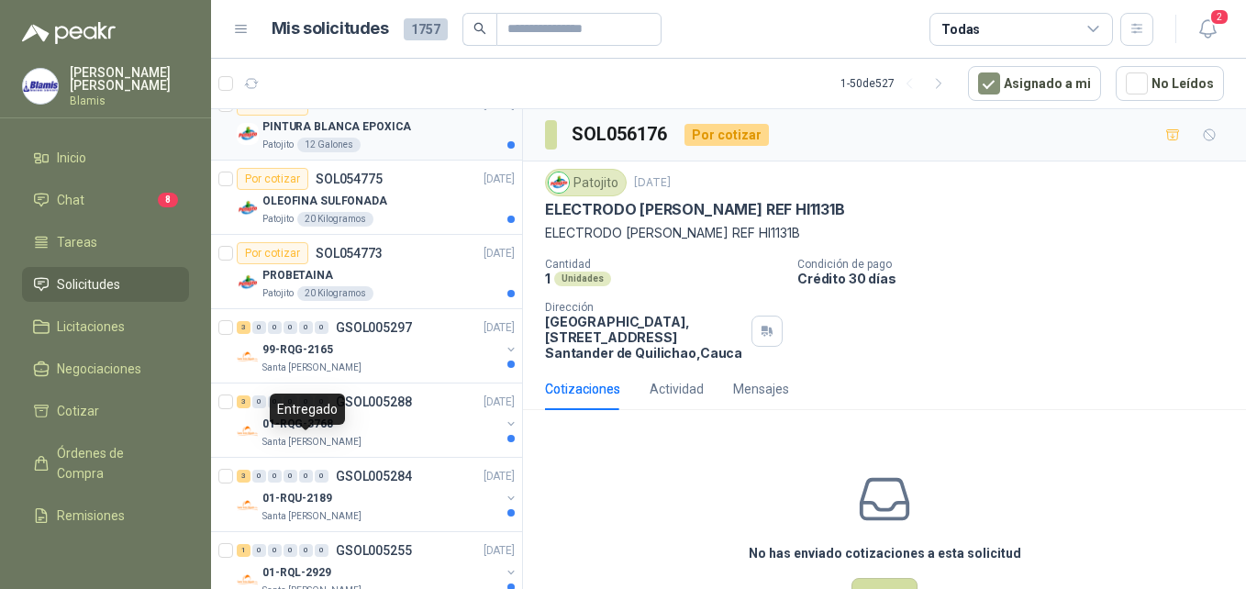
scroll to position [2661, 0]
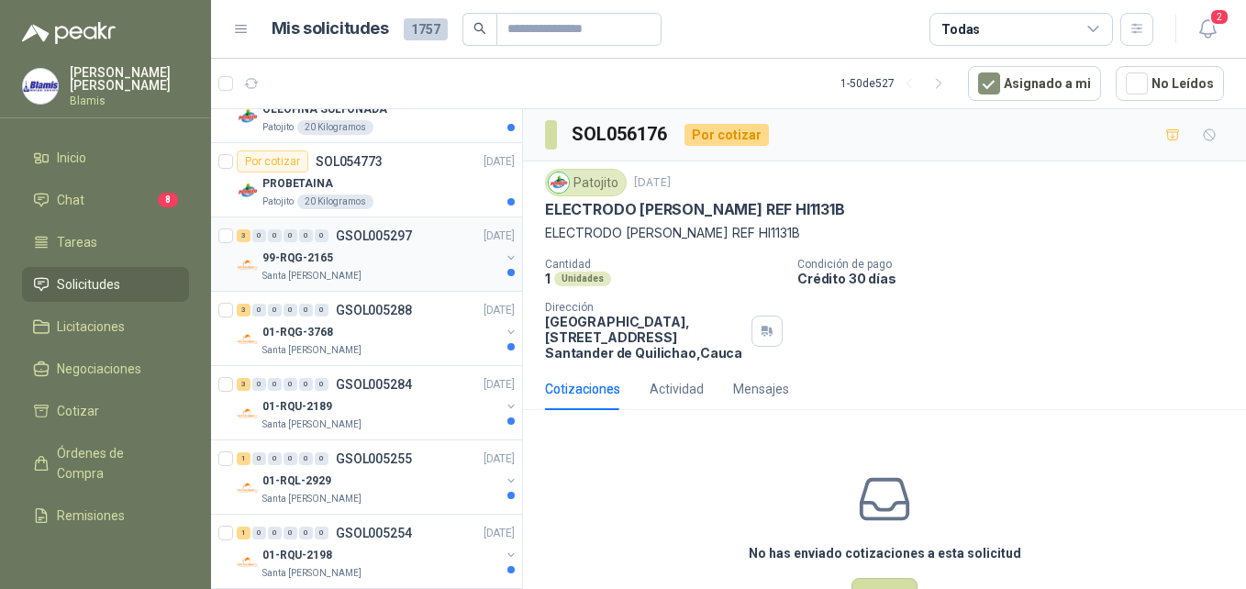
click at [359, 256] on div "99-RQG-2165" at bounding box center [381, 258] width 238 height 22
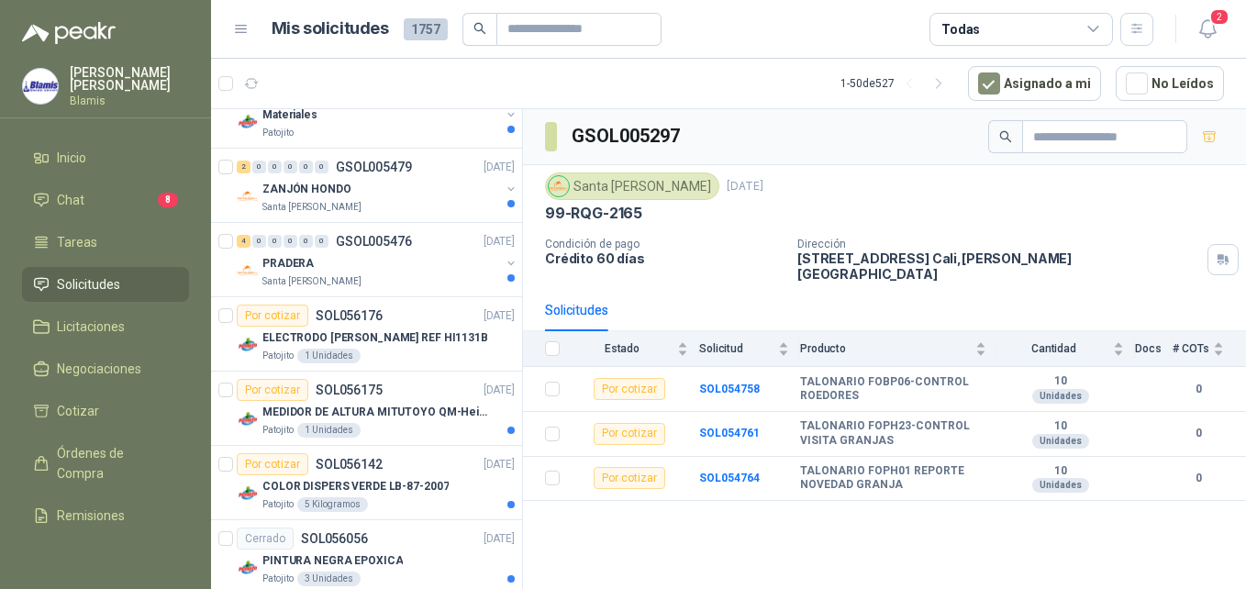
scroll to position [1922, 0]
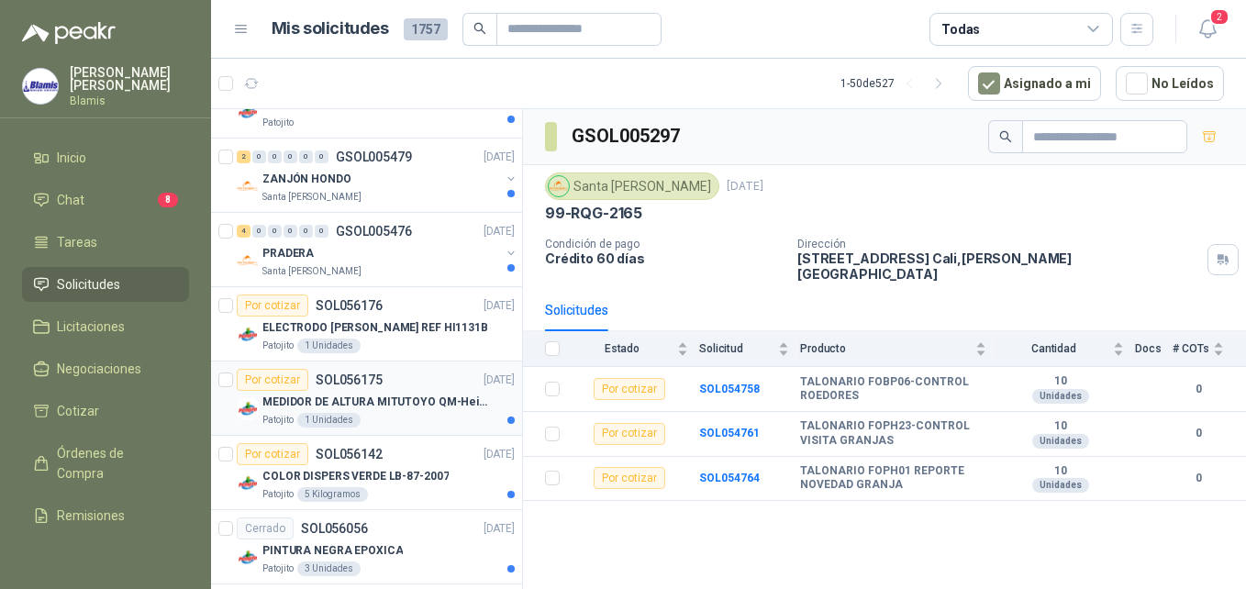
click at [374, 409] on p "MEDIDOR DE ALTURA MITUTOYO QM-Height 518-245" at bounding box center [376, 402] width 228 height 17
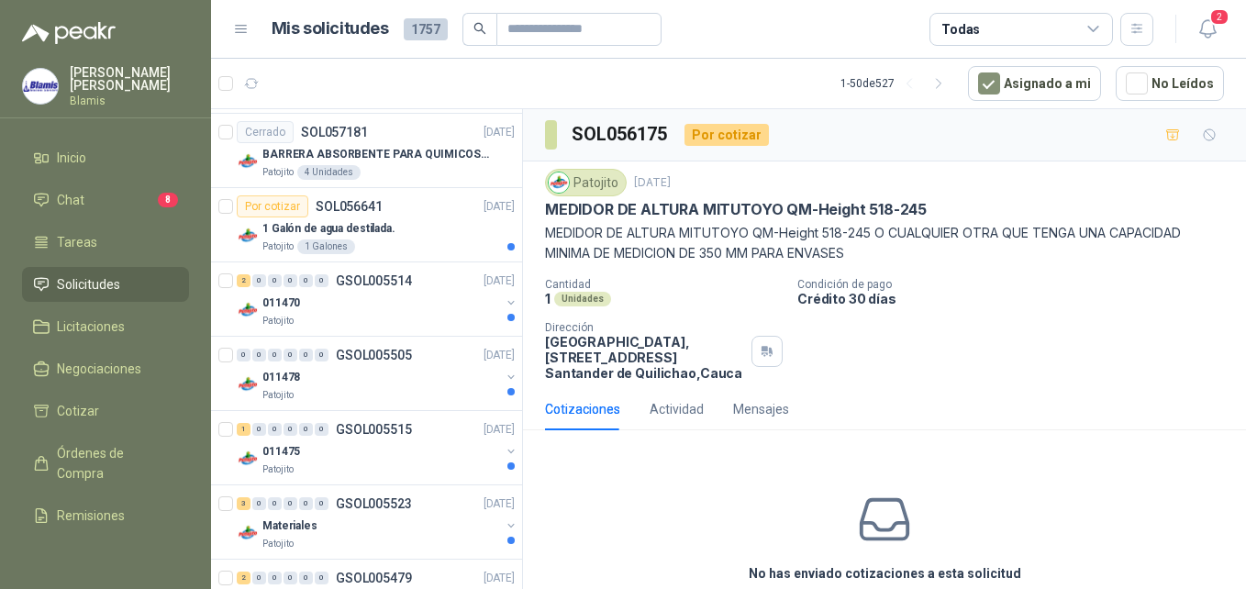
scroll to position [1372, 0]
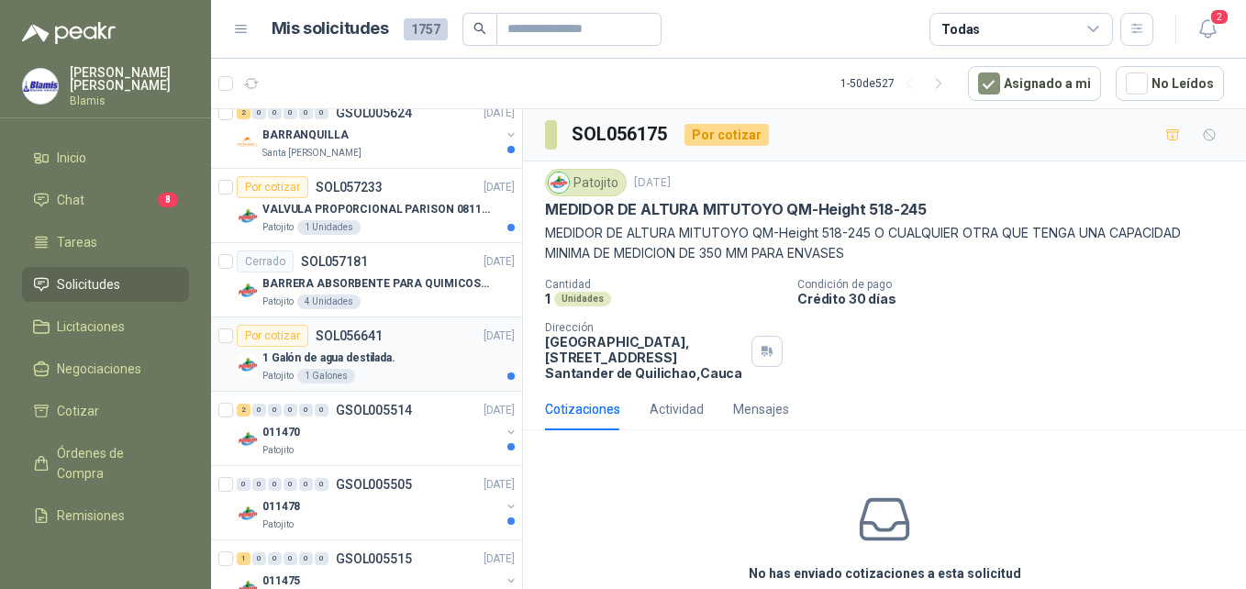
click at [362, 376] on div "Patojito 1 Galones" at bounding box center [388, 376] width 252 height 15
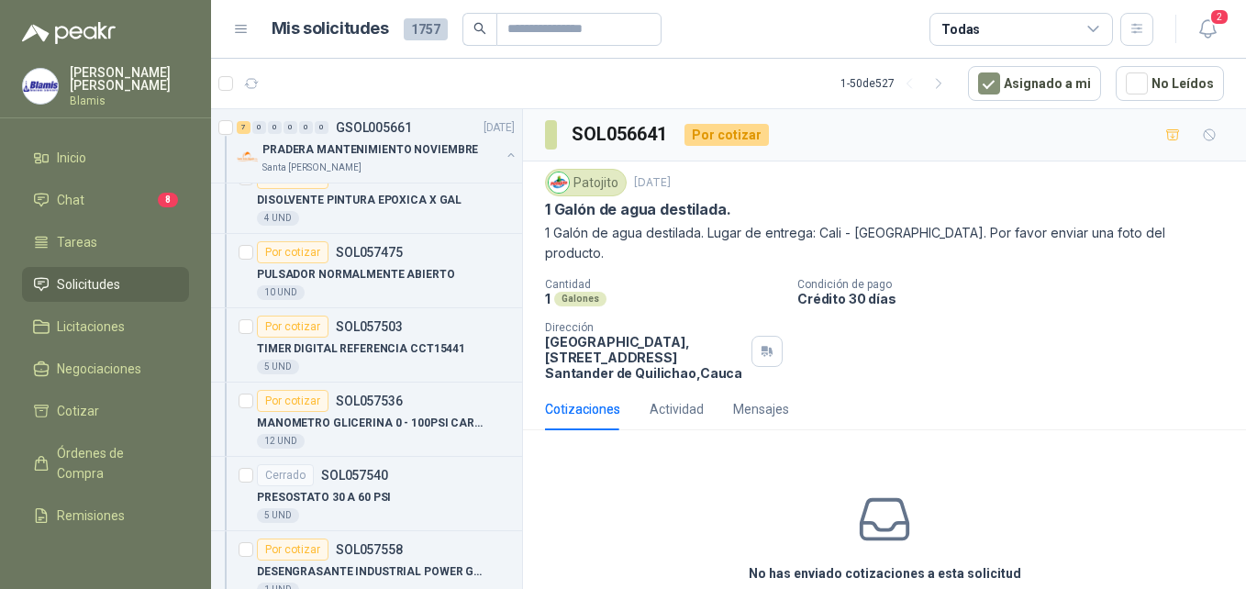
scroll to position [546, 0]
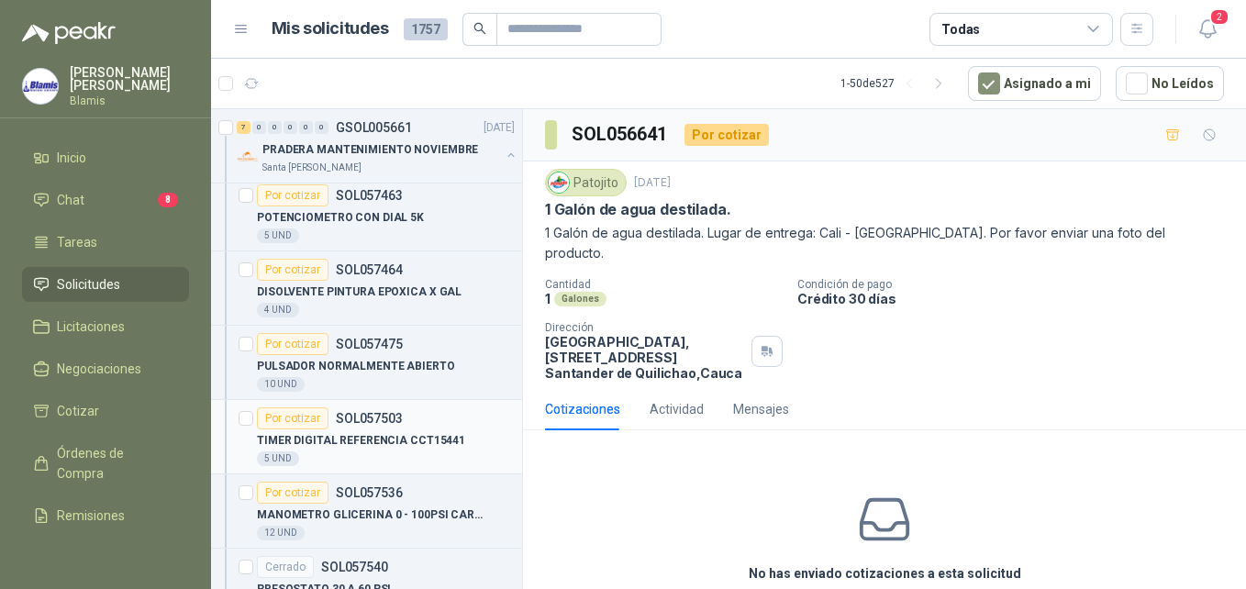
click at [392, 443] on p "TIMER DIGITAL REFERENCIA CCT15441" at bounding box center [361, 440] width 208 height 17
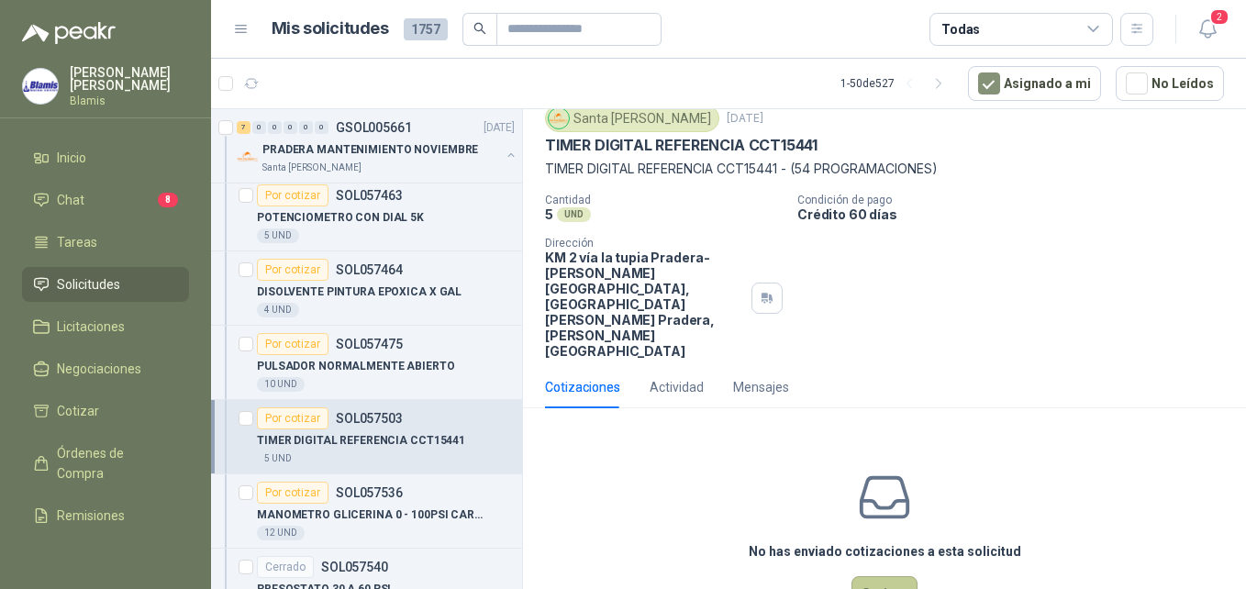
click at [872, 576] on button "Cotizar" at bounding box center [884, 593] width 66 height 35
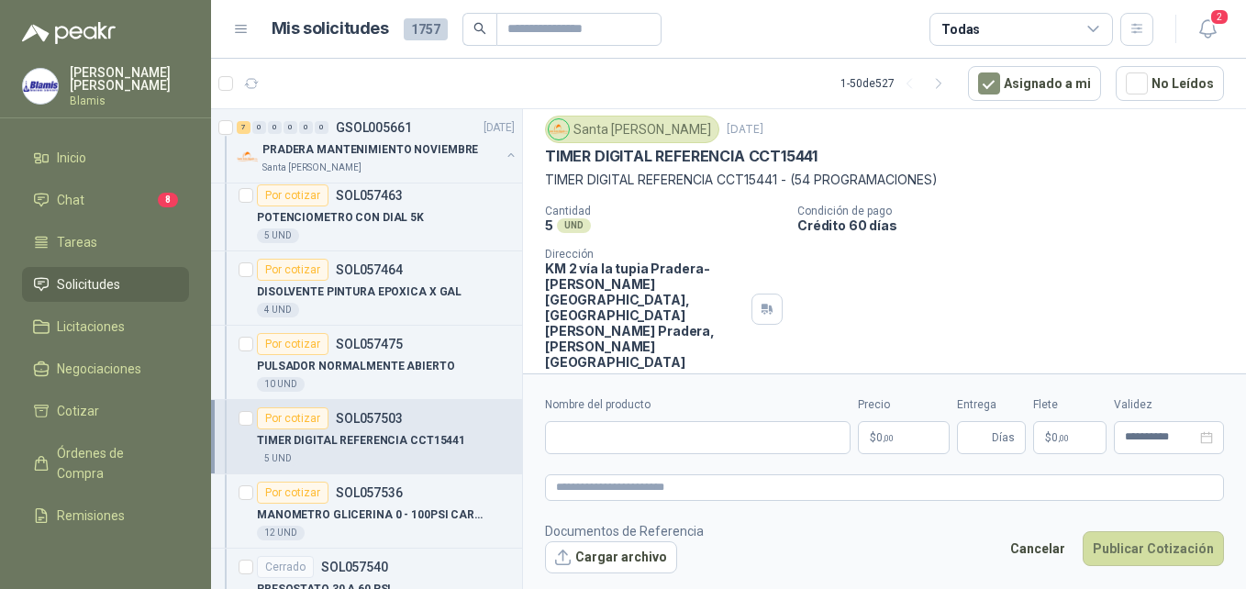
scroll to position [51, 0]
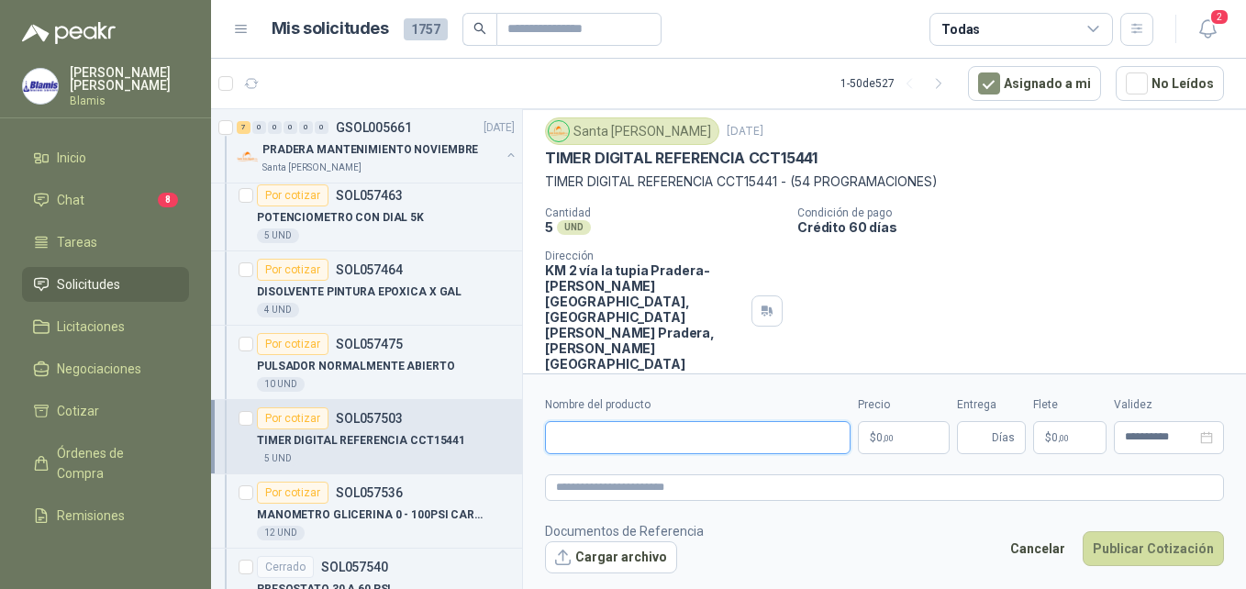
click at [768, 441] on input "Nombre del producto" at bounding box center [698, 437] width 306 height 33
paste input "**********"
type input "**********"
click at [904, 430] on p "$ 0 ,00" at bounding box center [904, 437] width 92 height 33
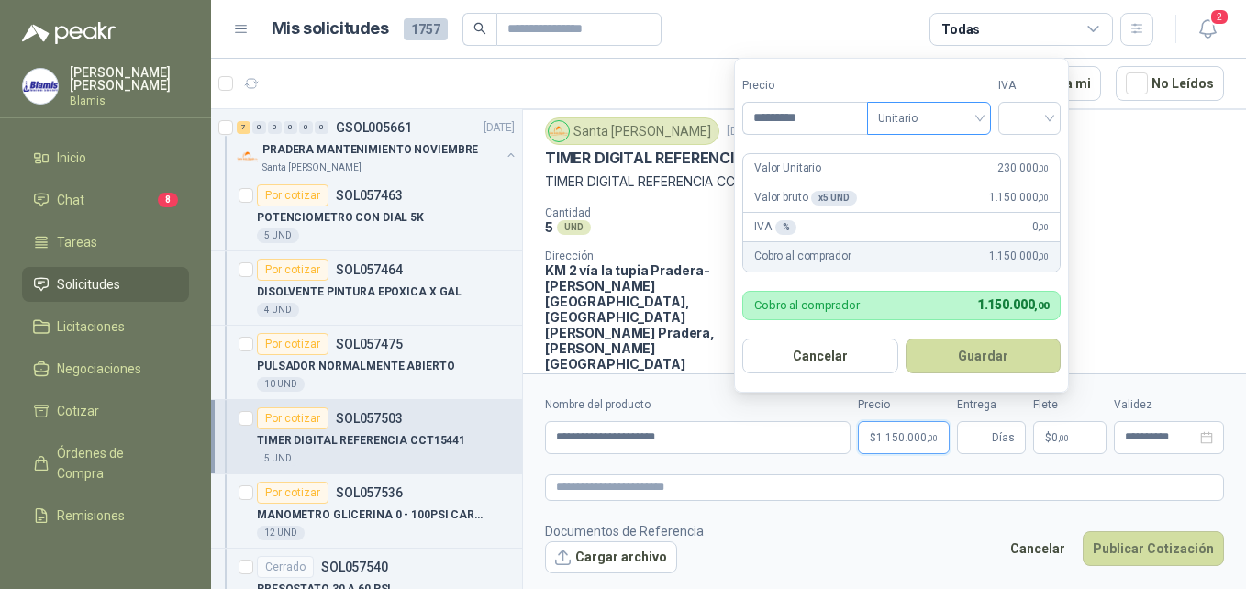
click at [931, 107] on span "Unitario" at bounding box center [929, 119] width 102 height 28
type input "*********"
click at [953, 149] on div "Unitario" at bounding box center [932, 156] width 94 height 20
click at [1044, 118] on input "search" at bounding box center [1029, 117] width 40 height 28
click at [1035, 163] on div "19%" at bounding box center [1034, 156] width 34 height 20
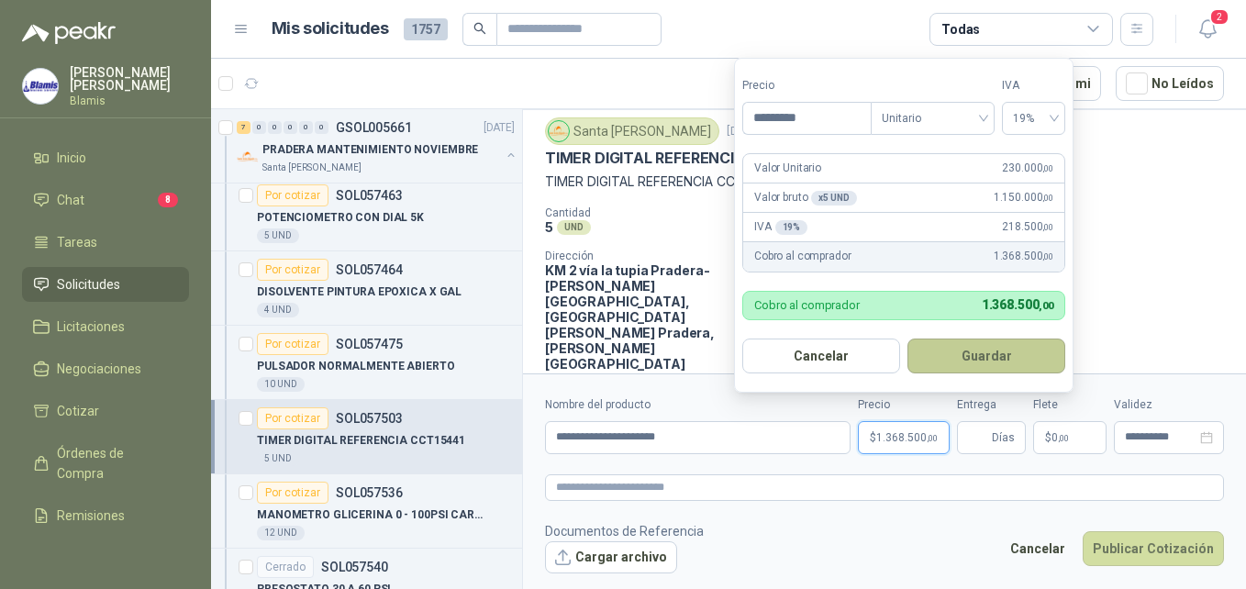
click at [982, 364] on button "Guardar" at bounding box center [986, 356] width 158 height 35
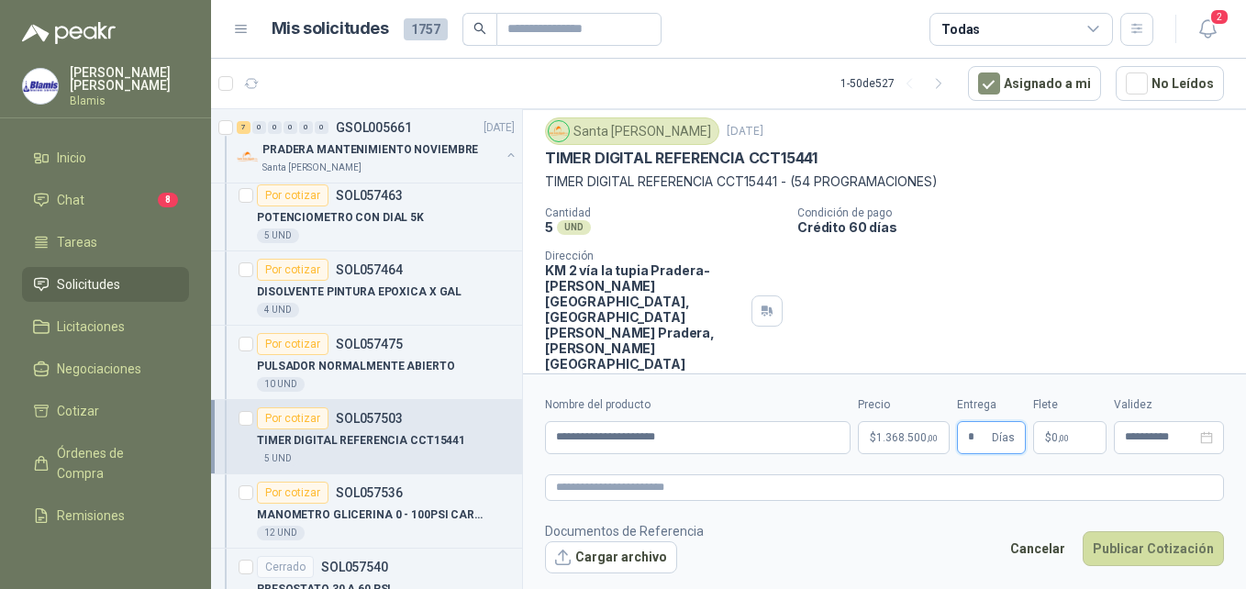
type input "*"
click at [1056, 434] on span "0 ,00" at bounding box center [1059, 437] width 17 height 11
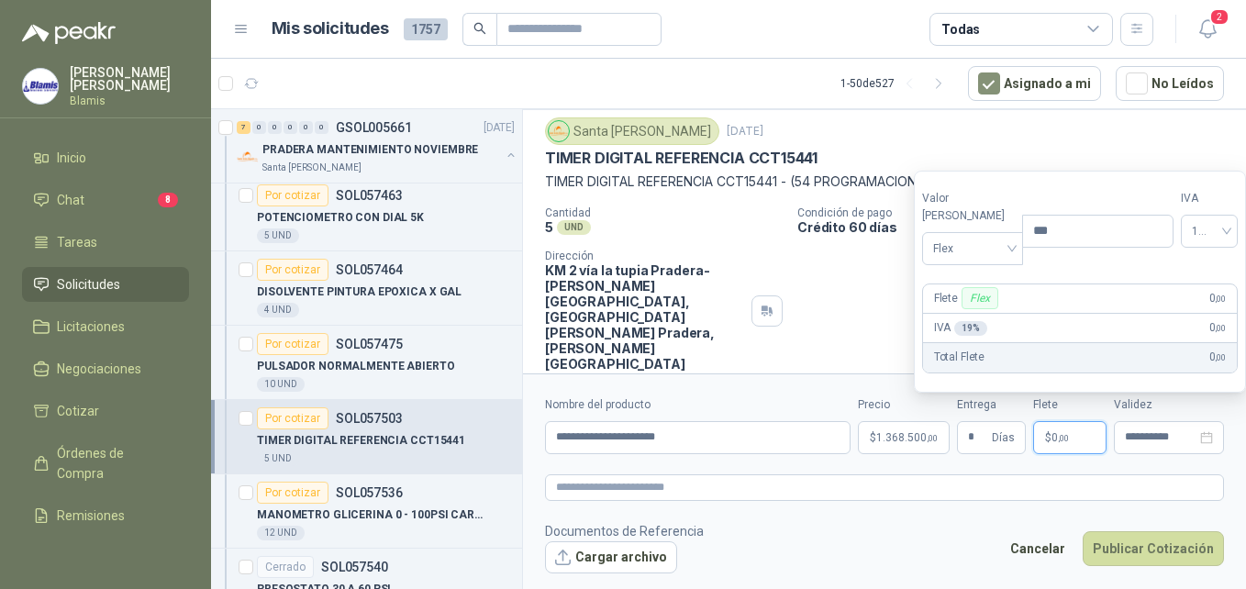
click at [1056, 434] on span "0 ,00" at bounding box center [1059, 437] width 17 height 11
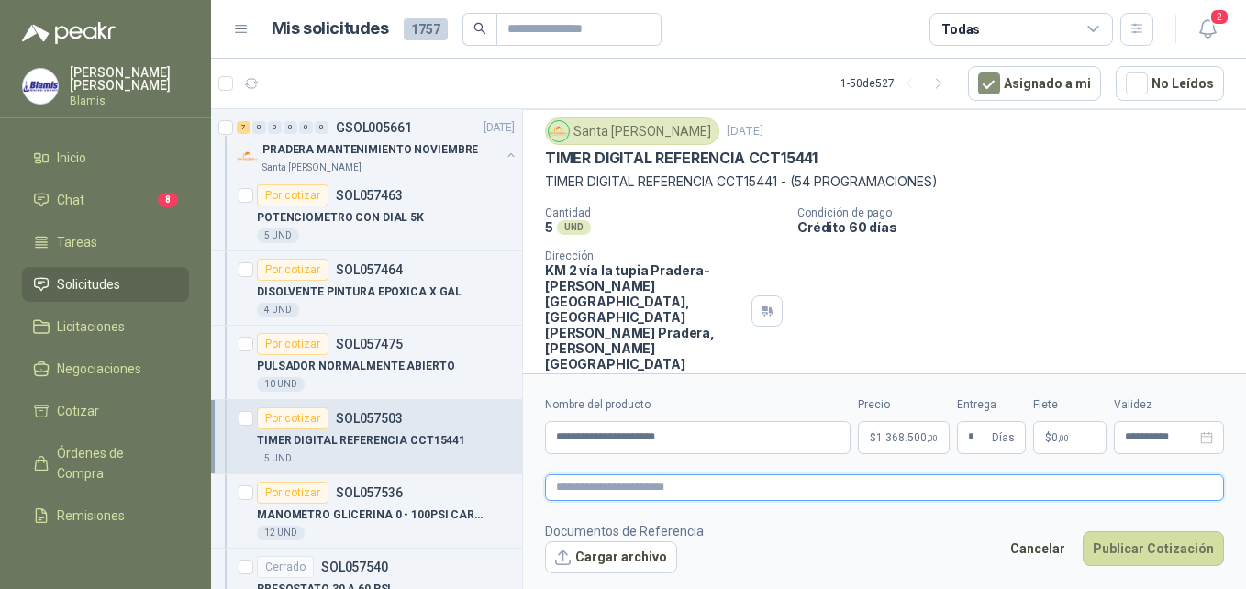
click at [875, 491] on textarea at bounding box center [884, 487] width 679 height 27
paste textarea "**********"
type textarea "**********"
click at [639, 565] on button "Cargar archivo" at bounding box center [611, 557] width 132 height 33
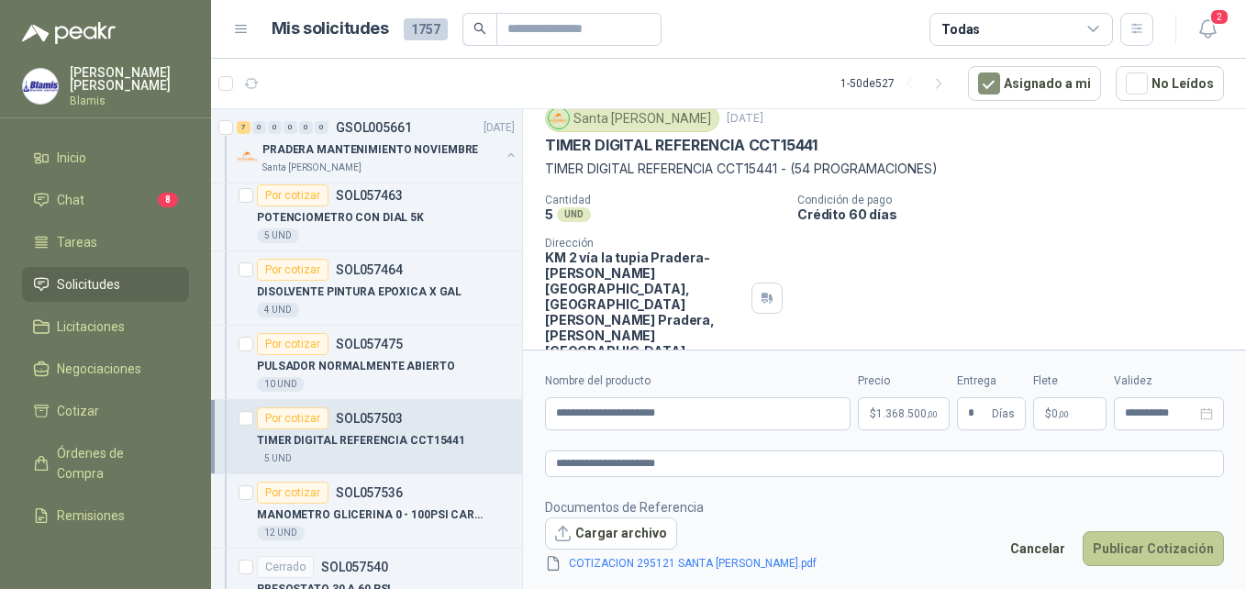
click at [1111, 548] on button "Publicar Cotización" at bounding box center [1153, 548] width 141 height 35
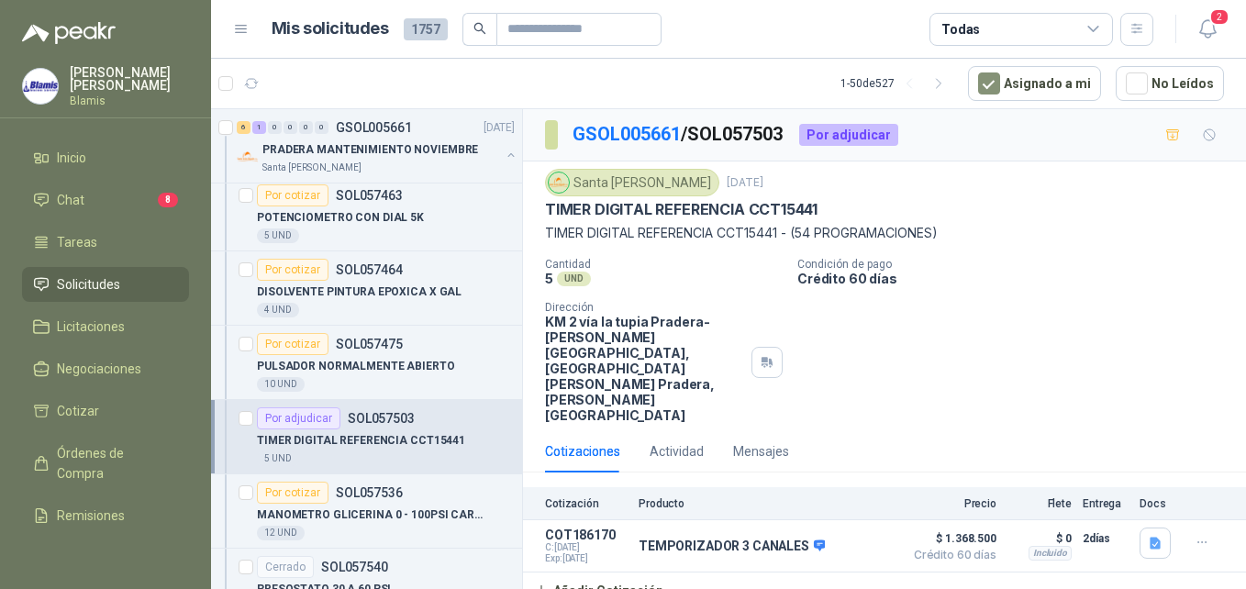
scroll to position [362, 0]
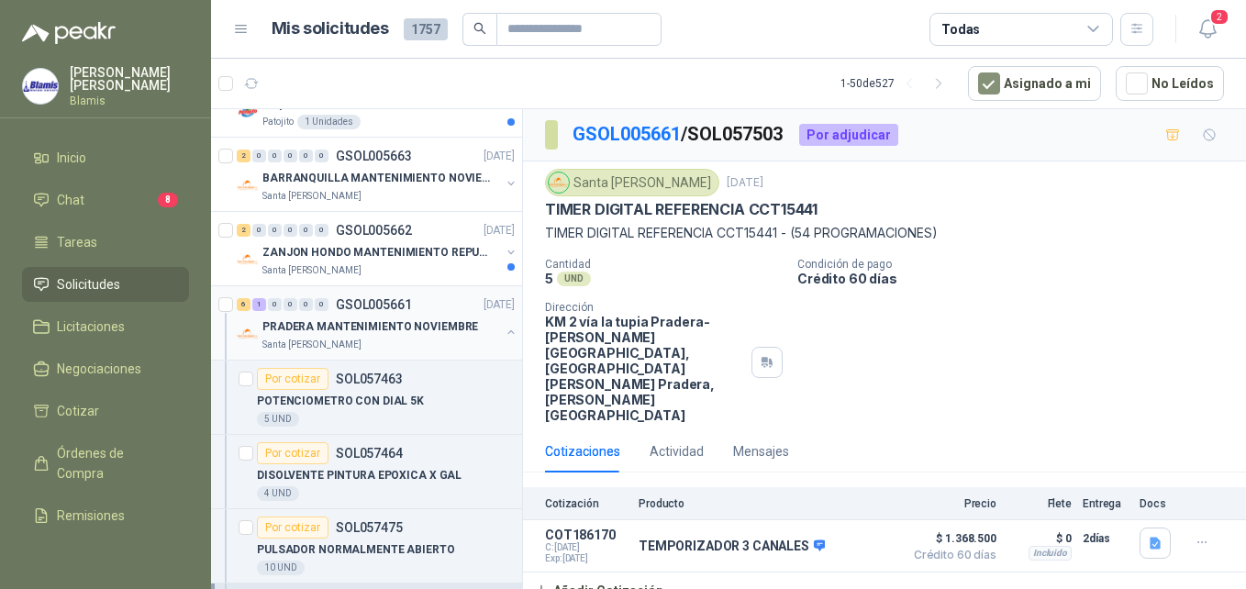
click at [417, 321] on p "PRADERA MANTENIMIENTO NOVIEMBRE" at bounding box center [370, 326] width 216 height 17
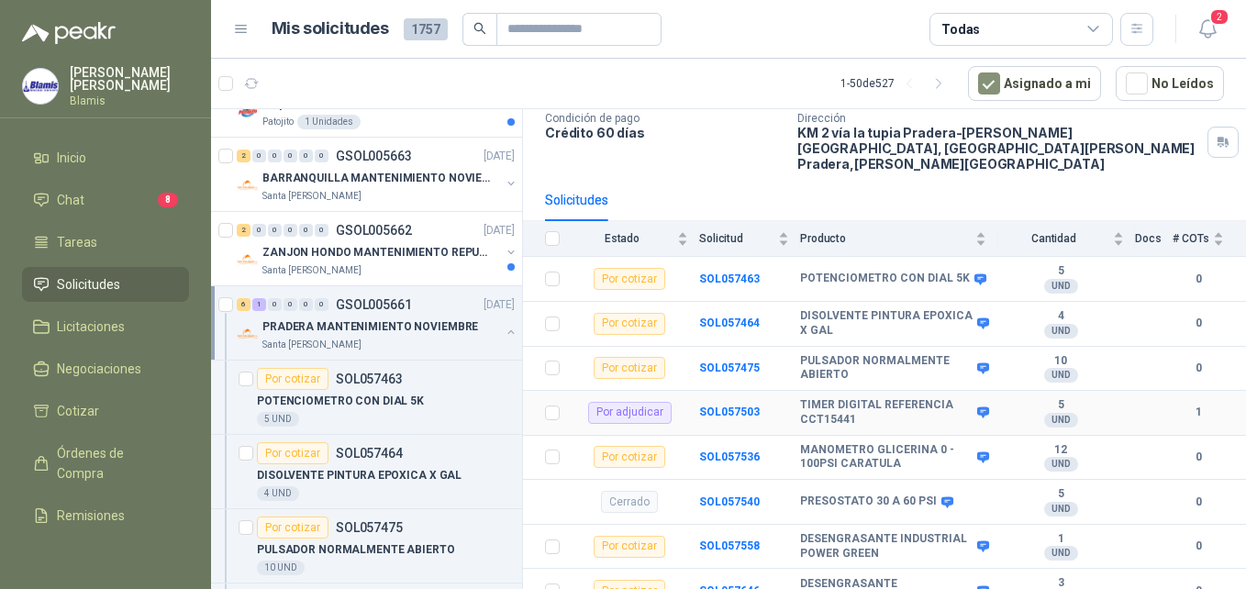
scroll to position [128, 0]
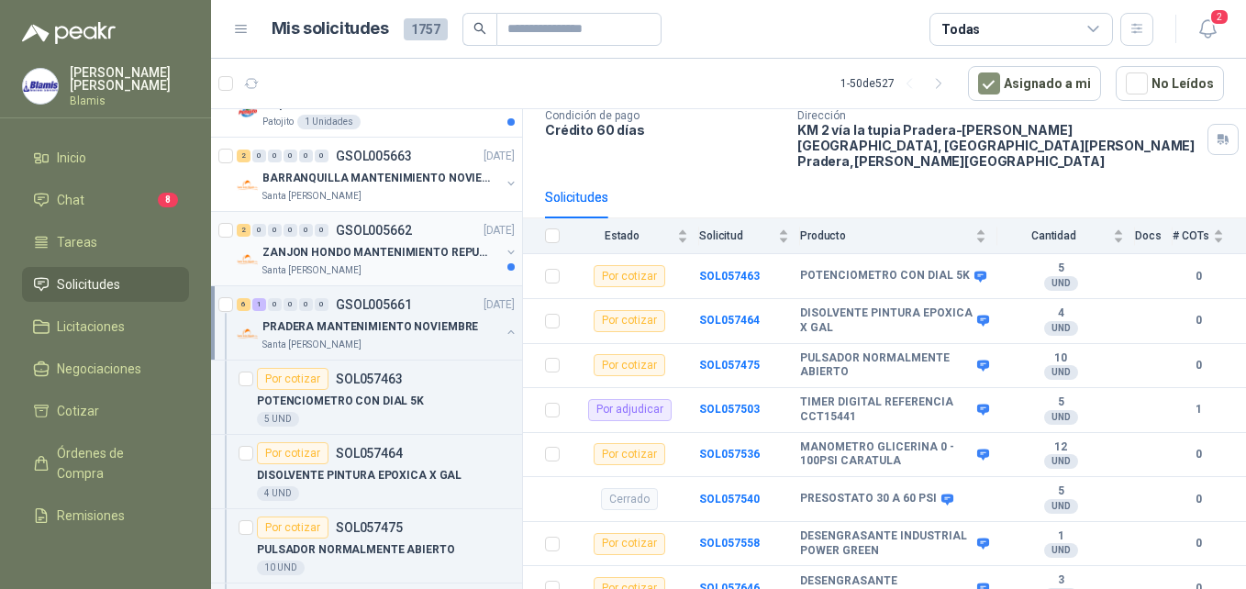
click at [368, 271] on div "Santa [PERSON_NAME]" at bounding box center [381, 270] width 238 height 15
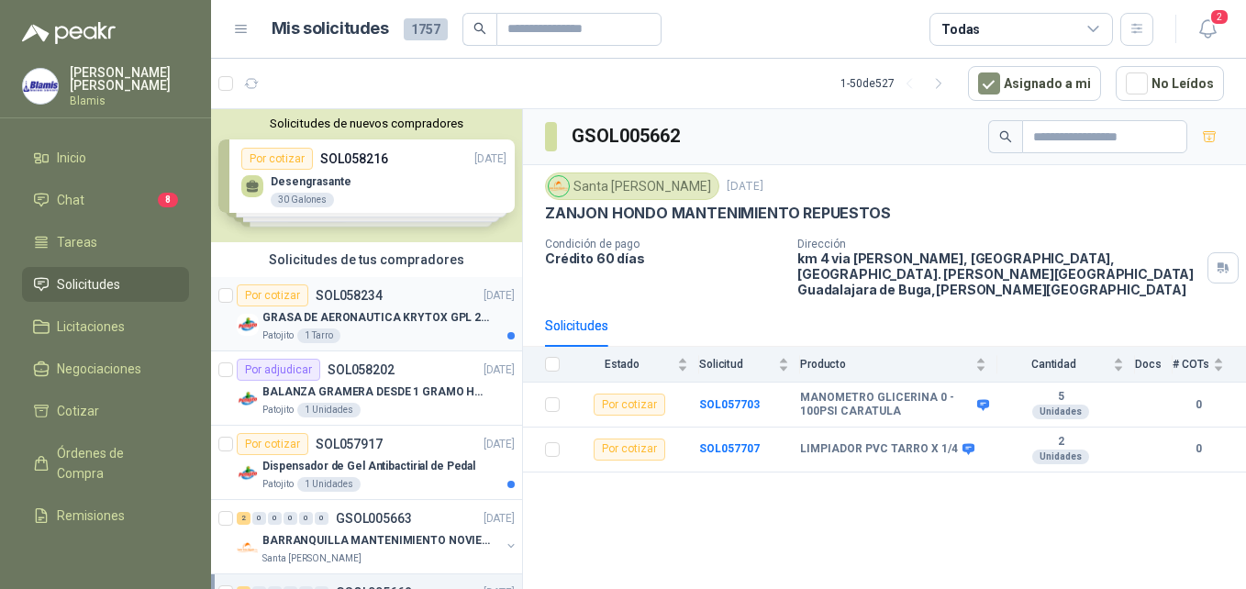
click at [348, 336] on div "Patojito 1 Tarro" at bounding box center [388, 335] width 252 height 15
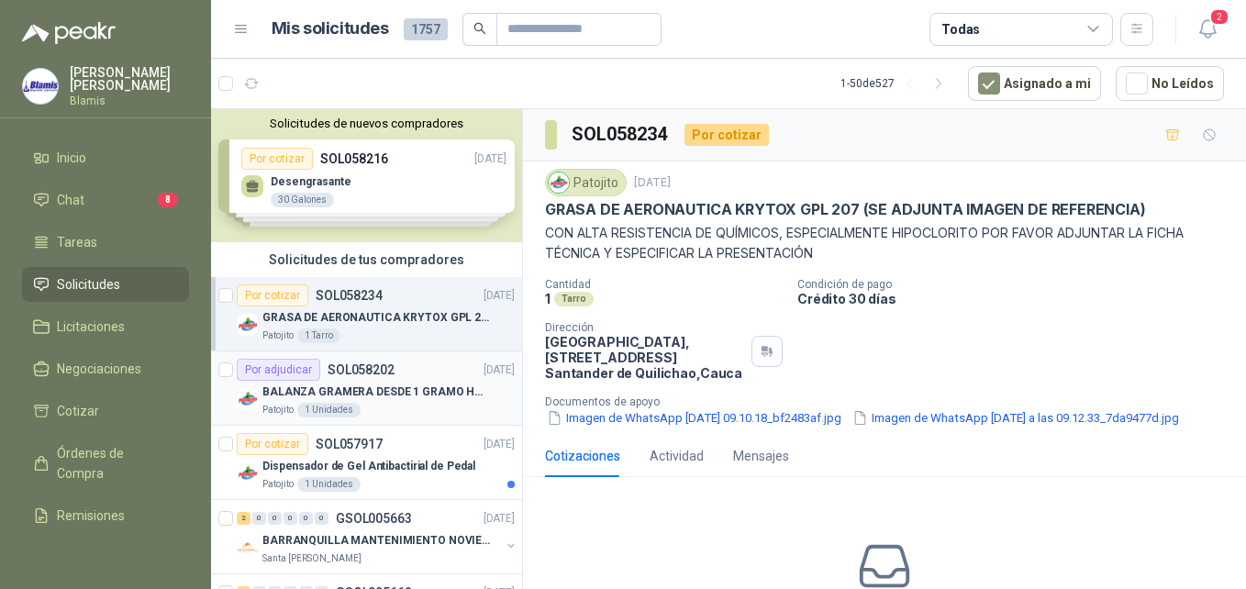
click at [382, 384] on p "BALANZA GRAMERA DESDE 1 GRAMO HASTA 5 GRAMOS" at bounding box center [376, 392] width 228 height 17
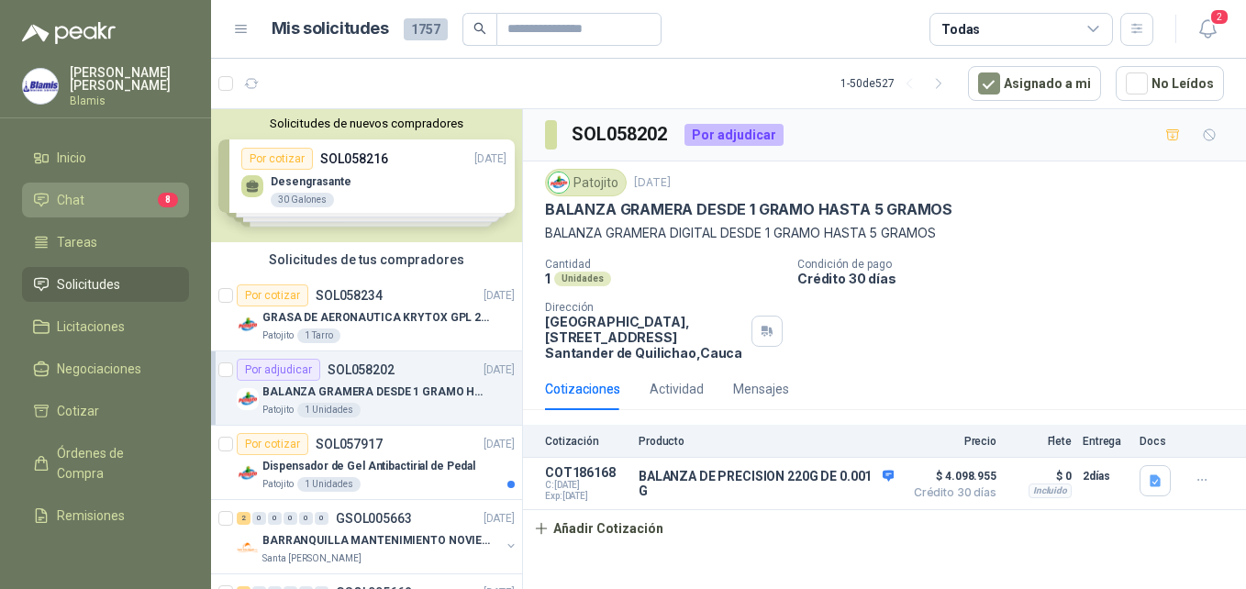
click at [116, 195] on li "Chat 8" at bounding box center [105, 200] width 145 height 20
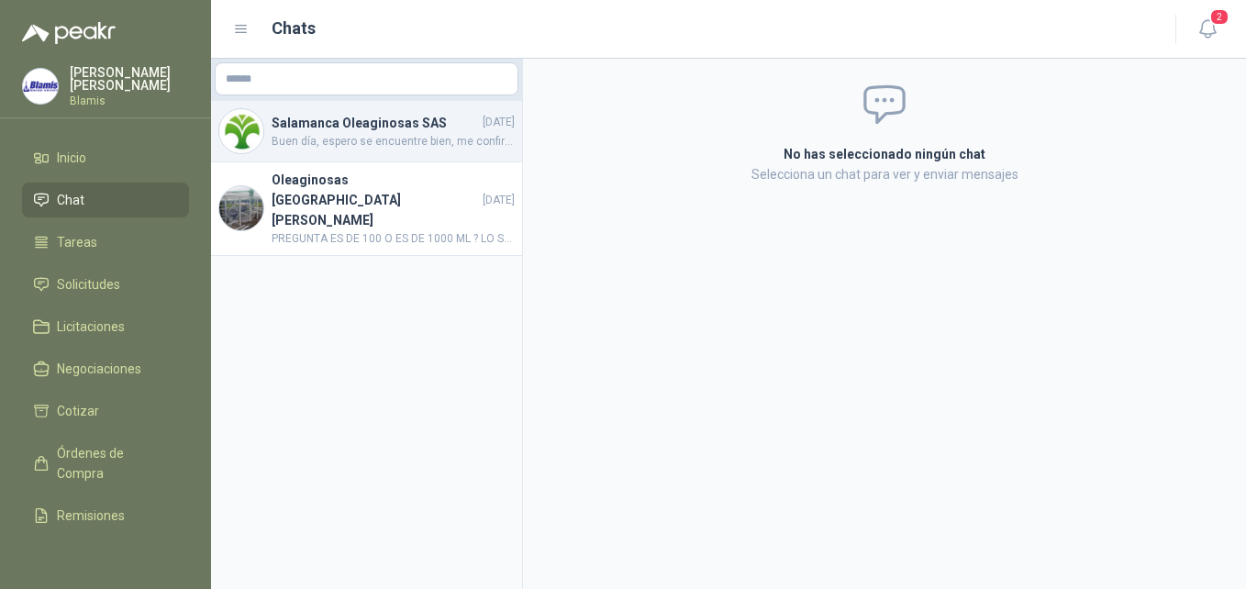
click at [386, 138] on span "Buen día, espero se encuentre bien, me confirma la fecha de despacho por favor" at bounding box center [393, 141] width 243 height 17
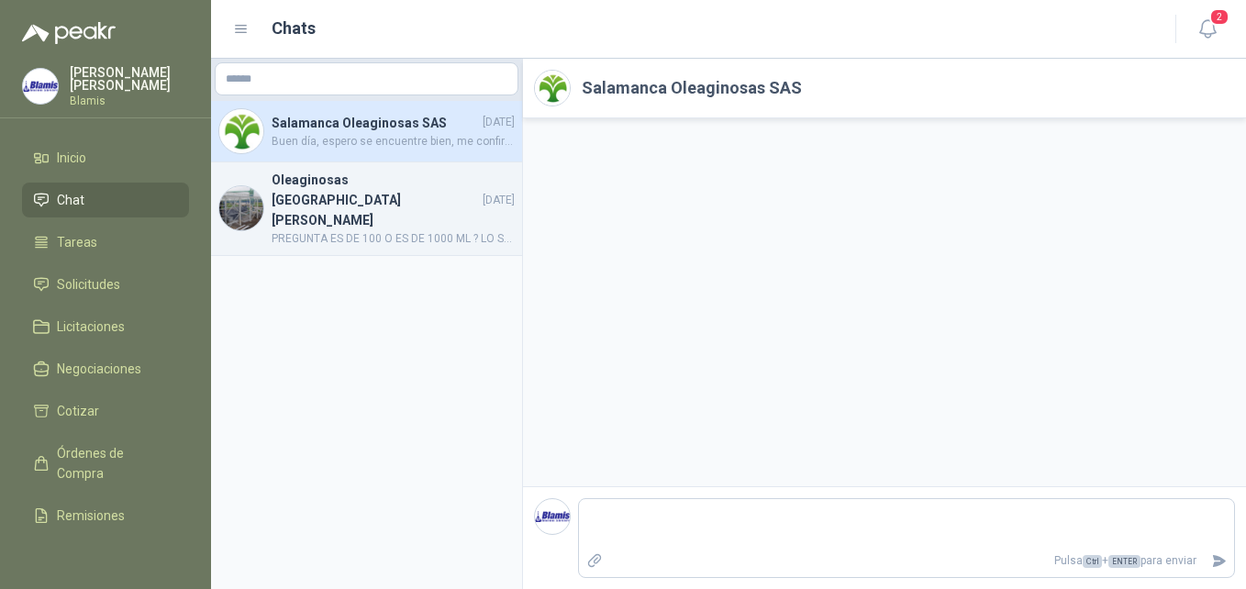
click at [401, 230] on span "PREGUNTA ES DE 100 O ES DE 1000 ML ? LO SE COTIZO" at bounding box center [393, 238] width 243 height 17
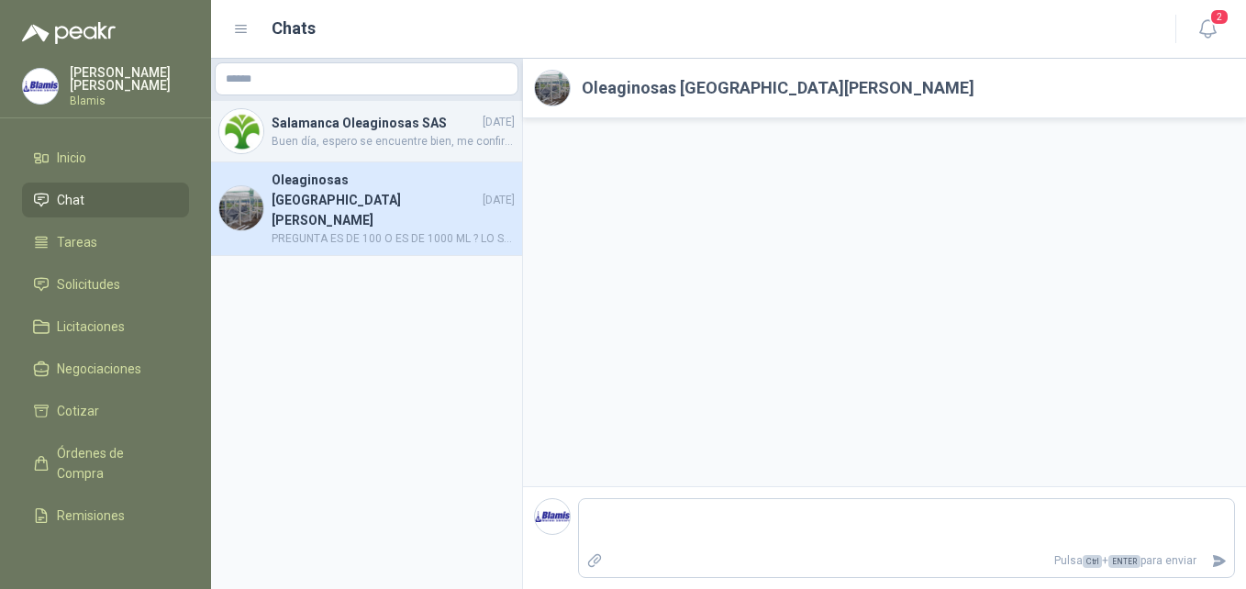
click at [227, 135] on img at bounding box center [241, 131] width 44 height 44
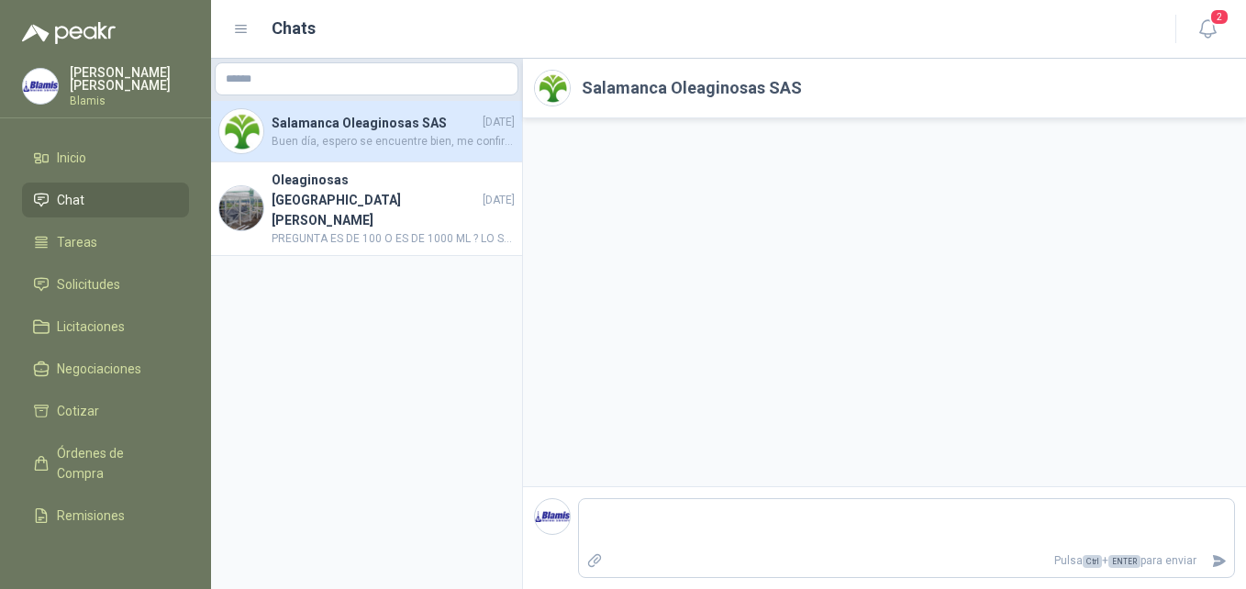
click at [397, 137] on span "Buen día, espero se encuentre bien, me confirma la fecha de despacho por favor" at bounding box center [393, 141] width 243 height 17
click at [150, 195] on li "Chat" at bounding box center [105, 200] width 145 height 20
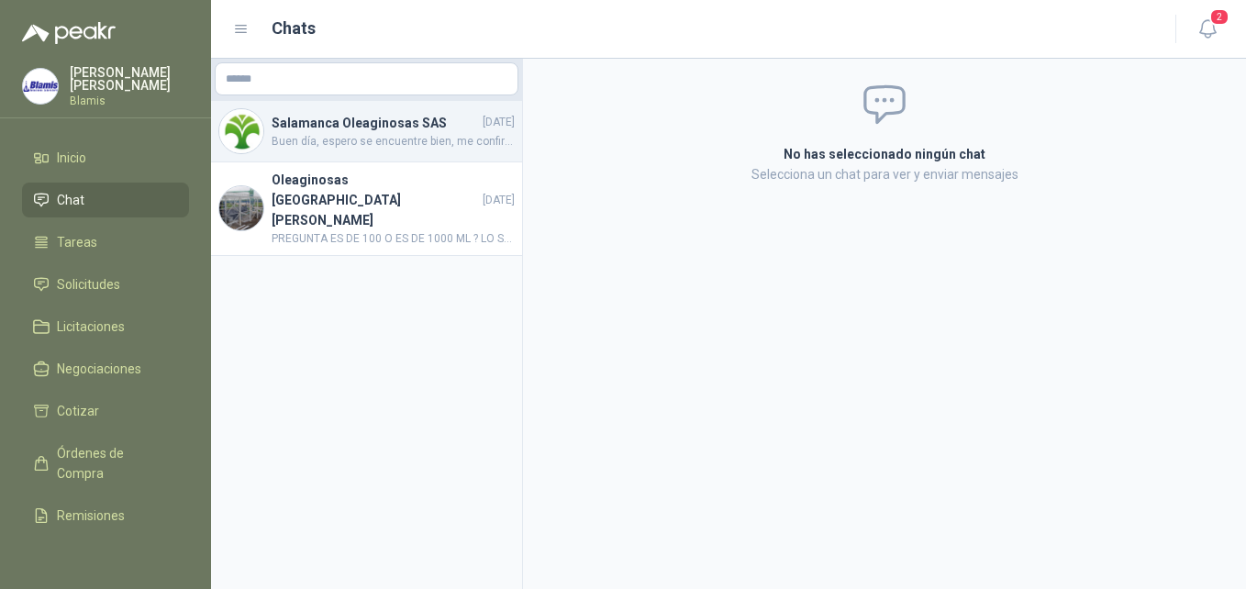
click at [394, 150] on div "Salamanca Oleaginosas SAS [DATE] Buen día, espero se encuentre bien, me confirm…" at bounding box center [366, 131] width 311 height 61
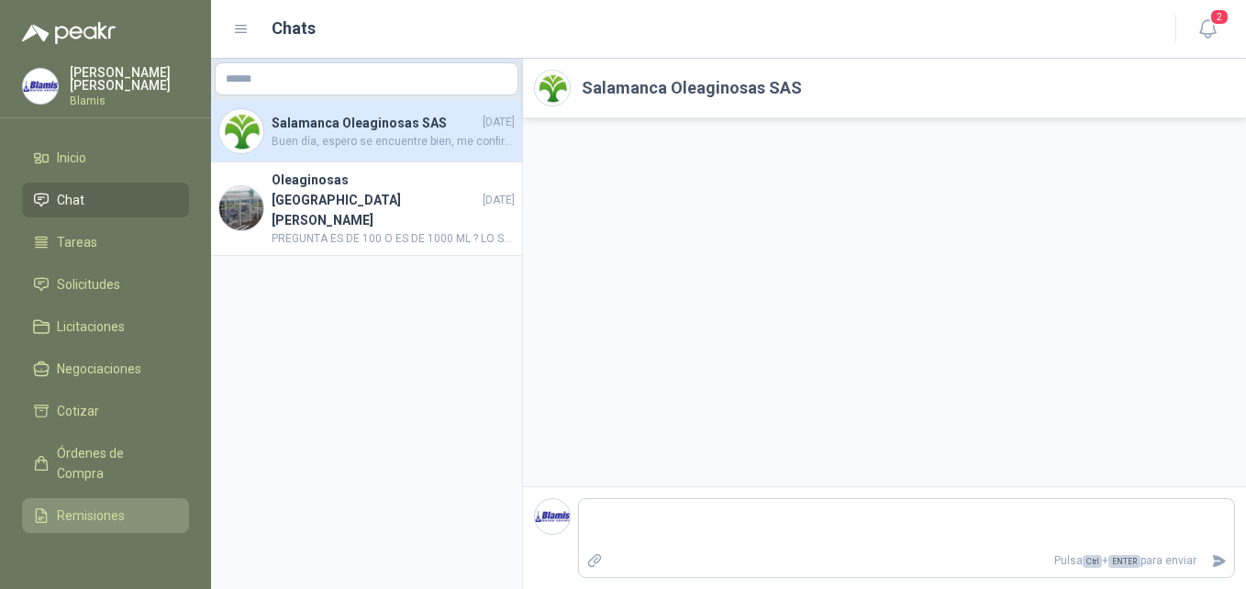
click at [104, 513] on span "Remisiones" at bounding box center [91, 516] width 68 height 20
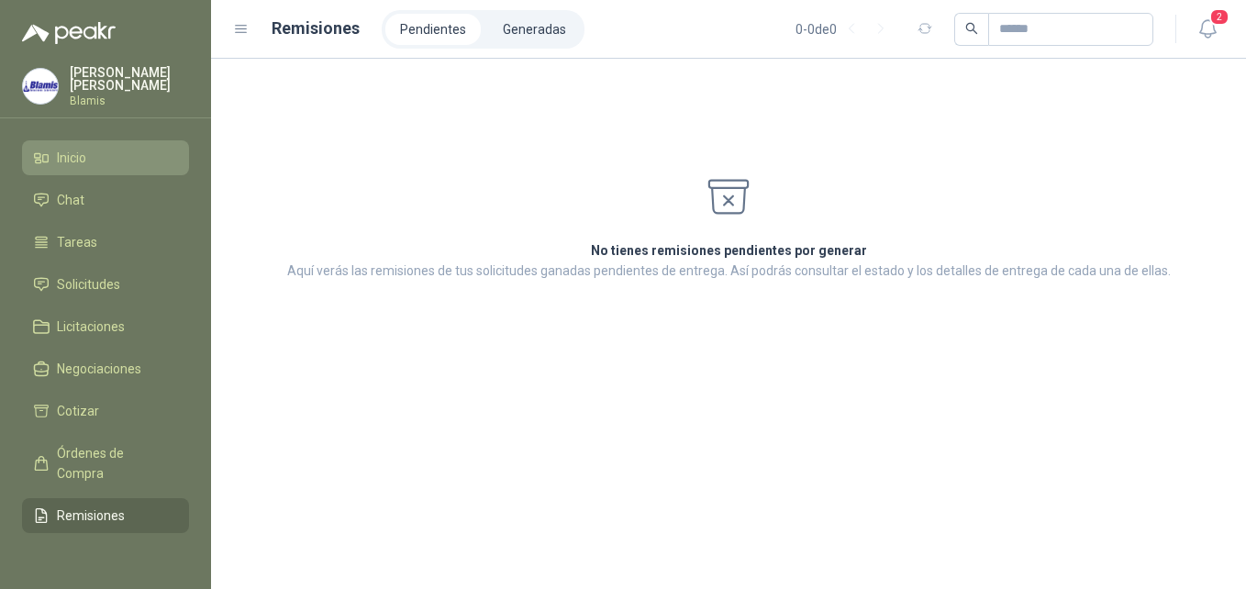
click at [109, 158] on li "Inicio" at bounding box center [105, 158] width 145 height 20
